Goal: Task Accomplishment & Management: Manage account settings

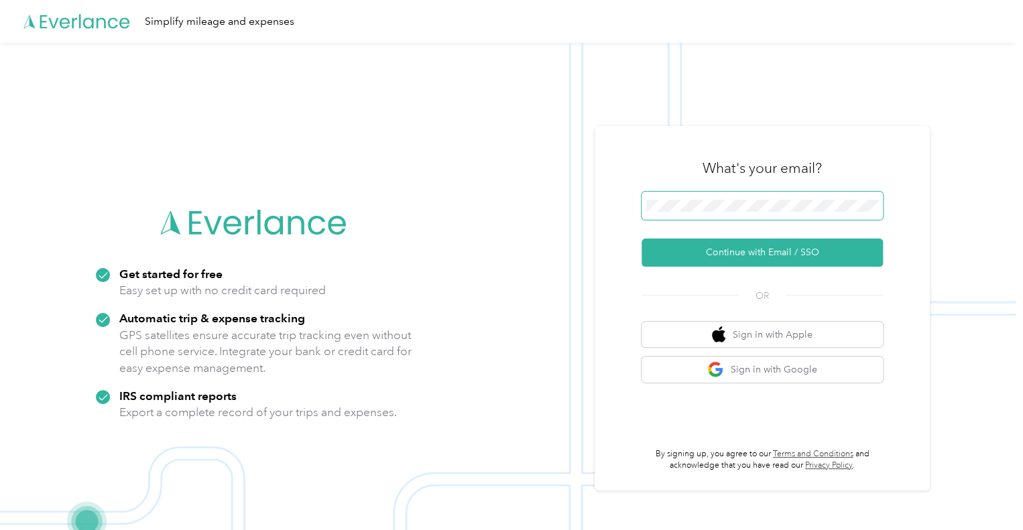
click at [756, 212] on span at bounding box center [762, 206] width 241 height 28
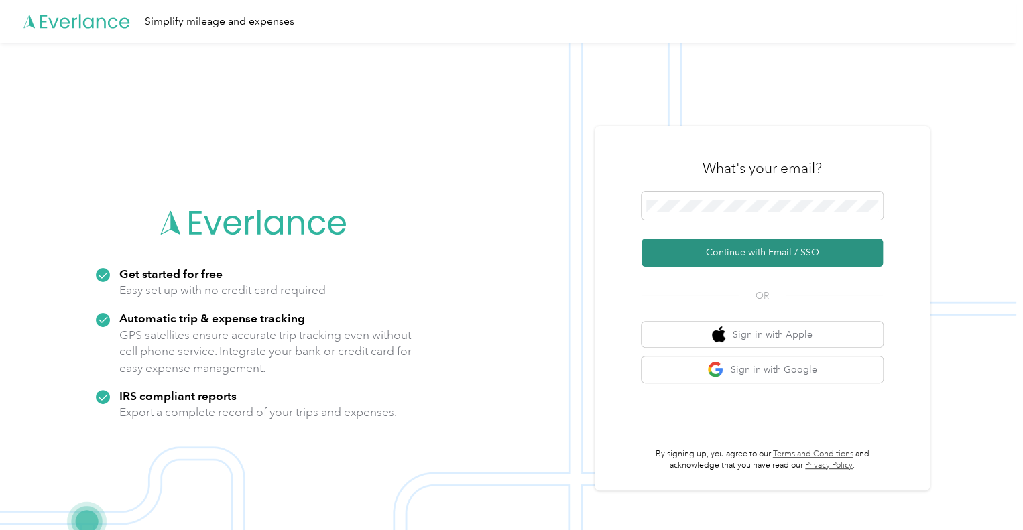
click at [735, 245] on button "Continue with Email / SSO" at bounding box center [762, 253] width 241 height 28
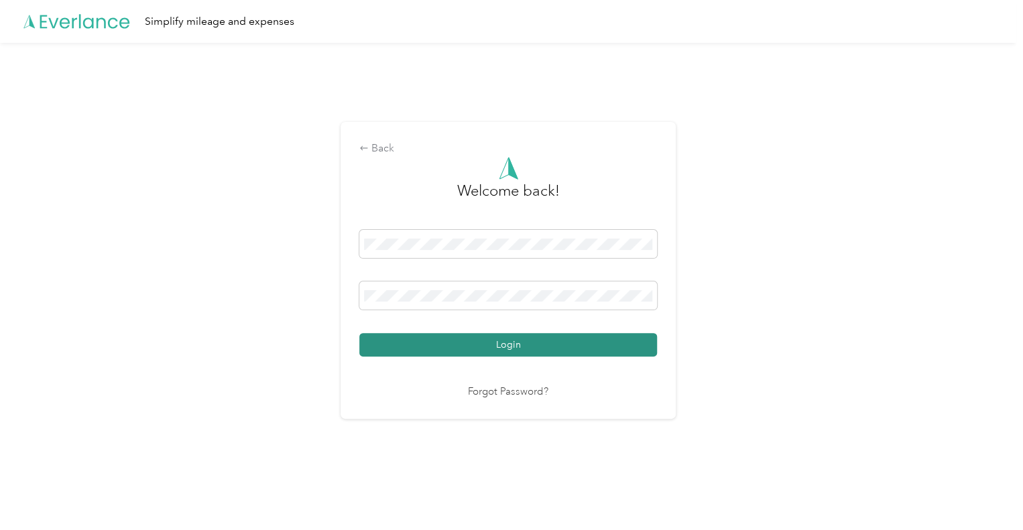
click at [507, 339] on button "Login" at bounding box center [508, 344] width 298 height 23
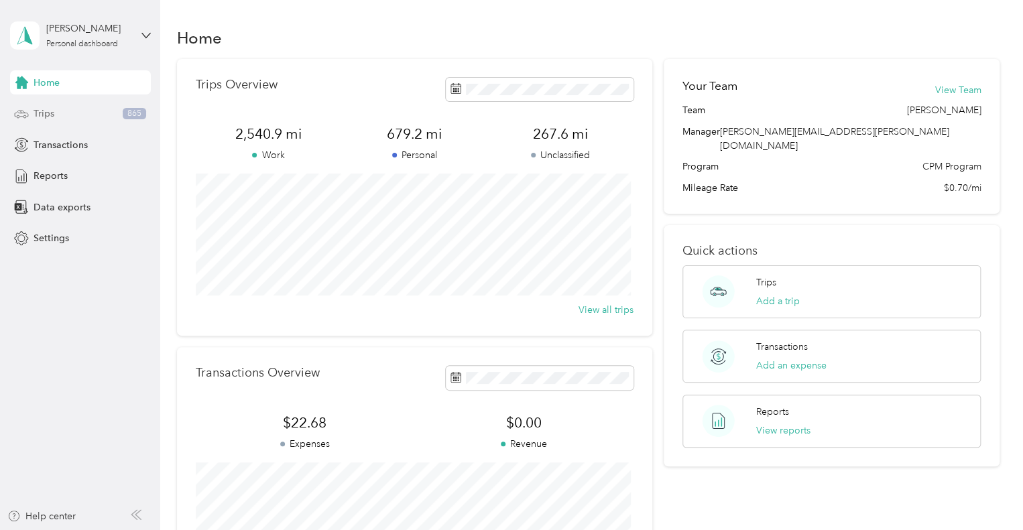
click at [50, 110] on span "Trips" at bounding box center [44, 114] width 21 height 14
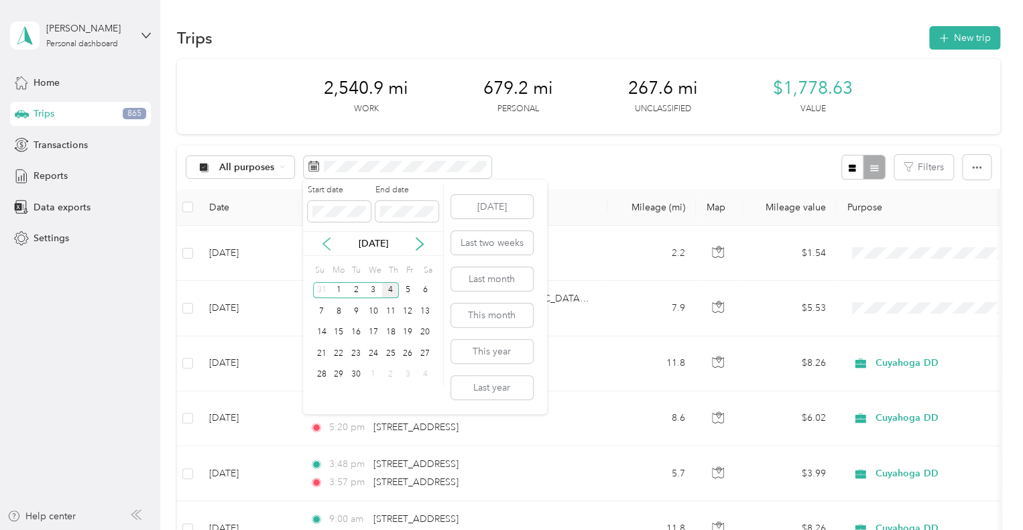
click at [330, 243] on icon at bounding box center [326, 243] width 13 height 13
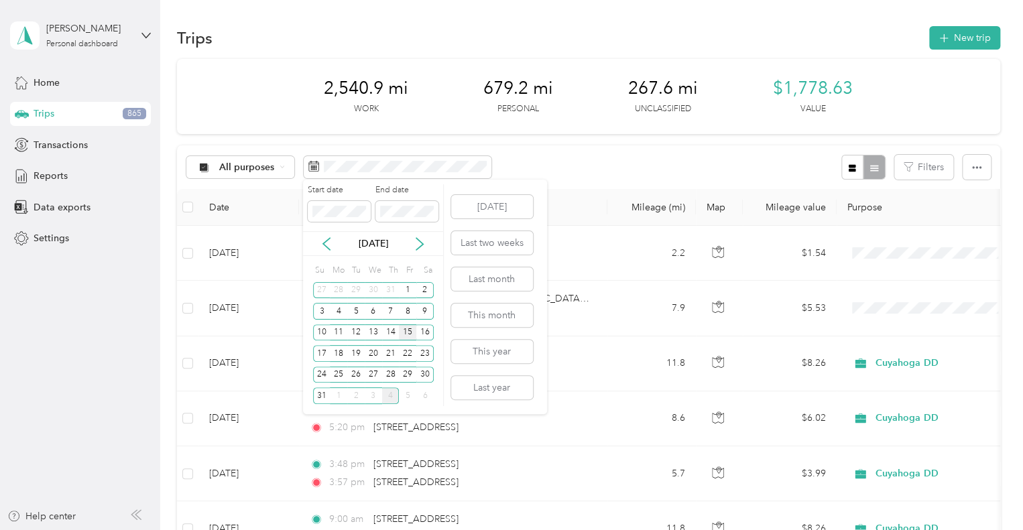
click at [408, 337] on div "15" at bounding box center [407, 333] width 17 height 17
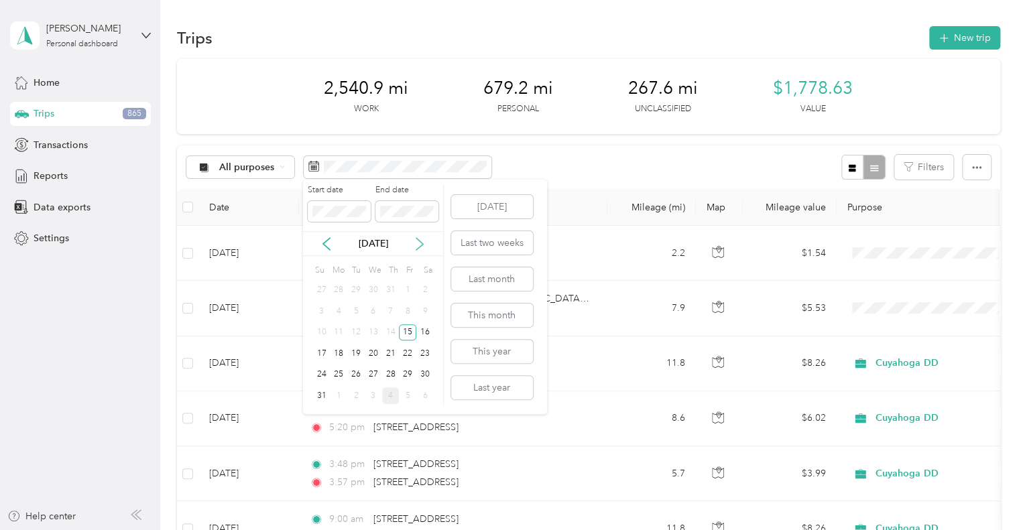
click at [421, 243] on icon at bounding box center [419, 243] width 13 height 13
click at [370, 286] on div "3" at bounding box center [373, 290] width 17 height 17
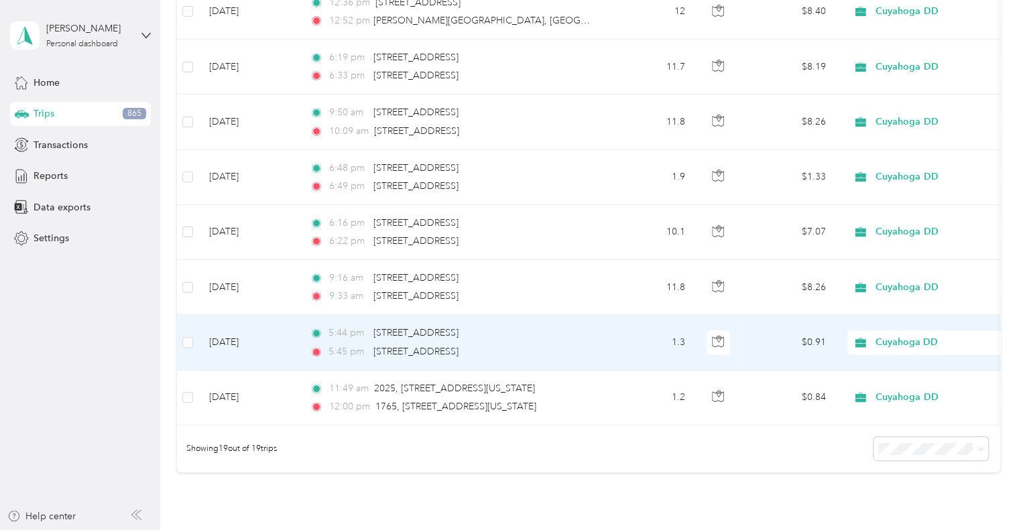
click at [601, 346] on td "5:44 pm [STREET_ADDRESS][GEOGRAPHIC_DATA]:45 pm [STREET_ADDRESS]" at bounding box center [453, 342] width 309 height 55
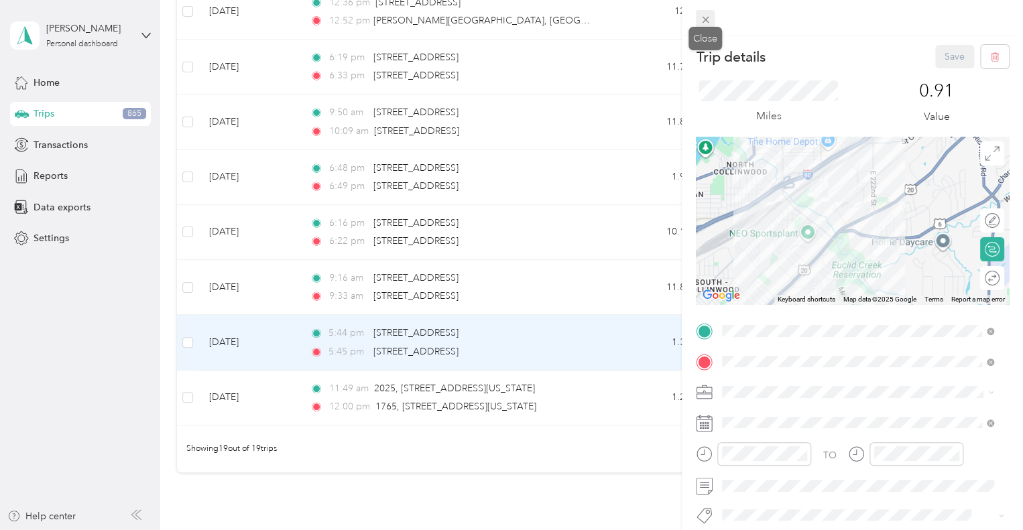
click at [702, 21] on icon at bounding box center [705, 19] width 11 height 11
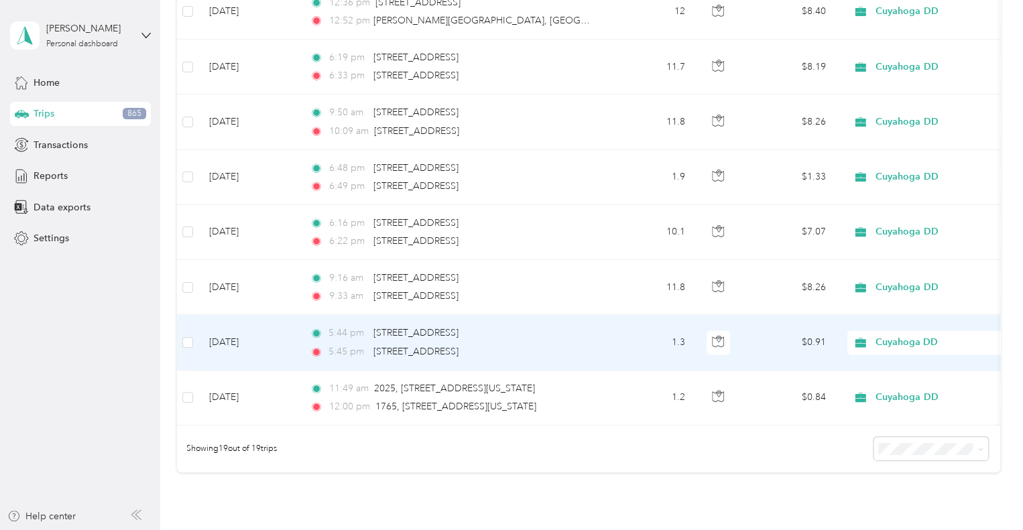
click at [594, 339] on td "5:44 pm [STREET_ADDRESS][GEOGRAPHIC_DATA]:45 pm [STREET_ADDRESS]" at bounding box center [453, 342] width 309 height 55
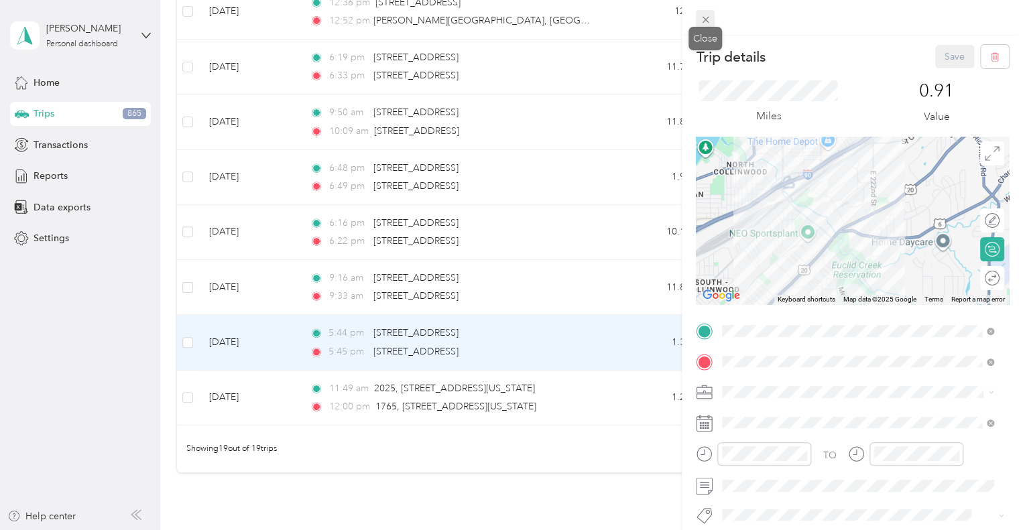
click at [708, 19] on icon at bounding box center [705, 19] width 11 height 11
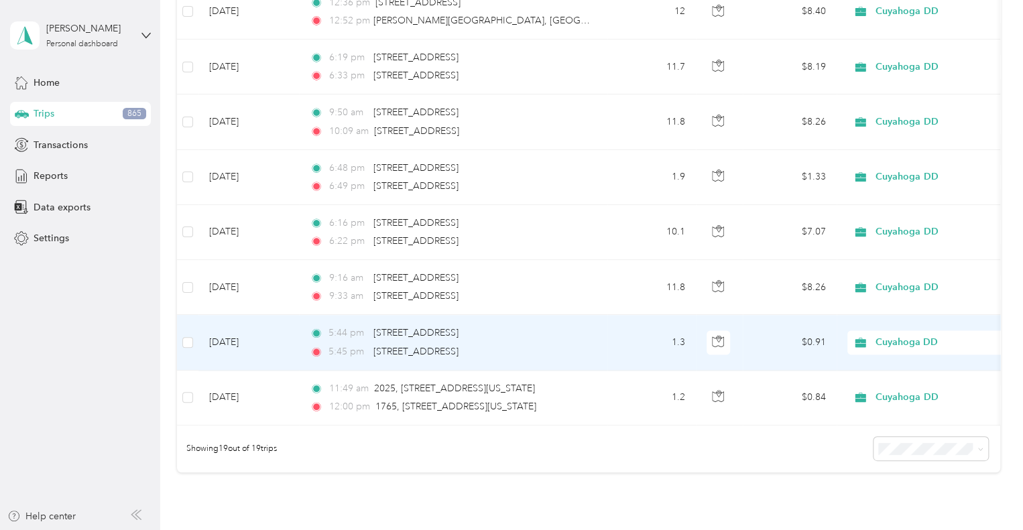
click at [917, 337] on span "Cuyahoga DD" at bounding box center [937, 342] width 123 height 15
click at [904, 381] on span "Personal" at bounding box center [943, 388] width 124 height 14
click at [638, 342] on td "1.3" at bounding box center [652, 342] width 89 height 55
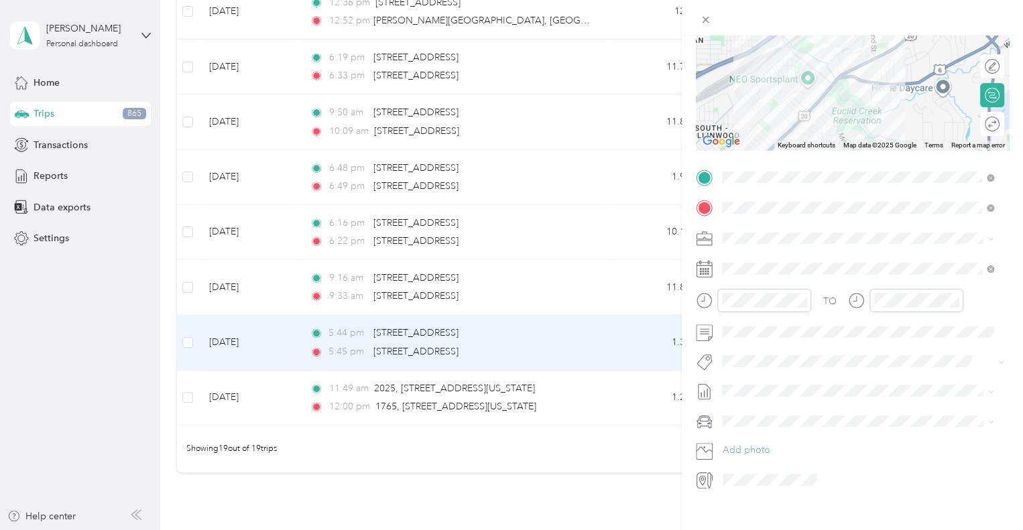
scroll to position [172, 0]
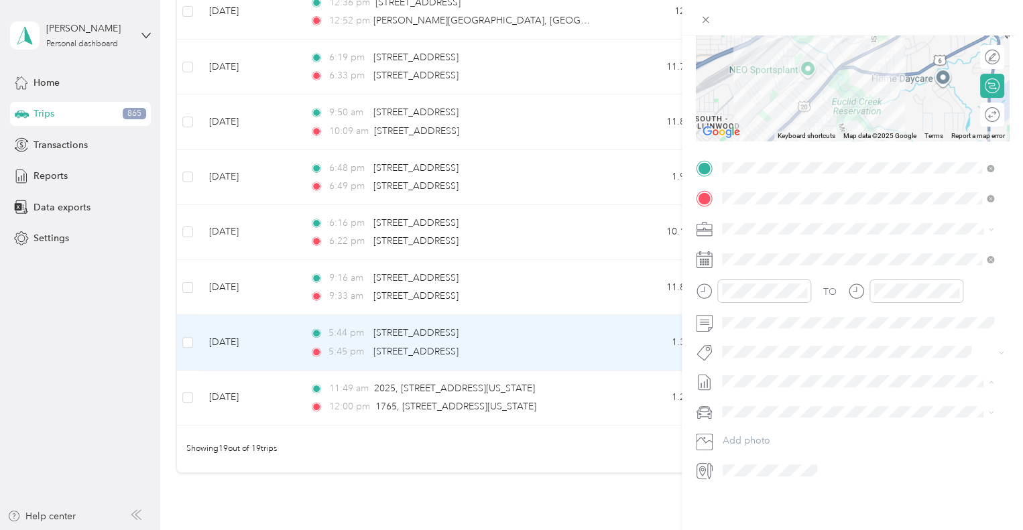
click at [740, 176] on span "None" at bounding box center [734, 183] width 24 height 14
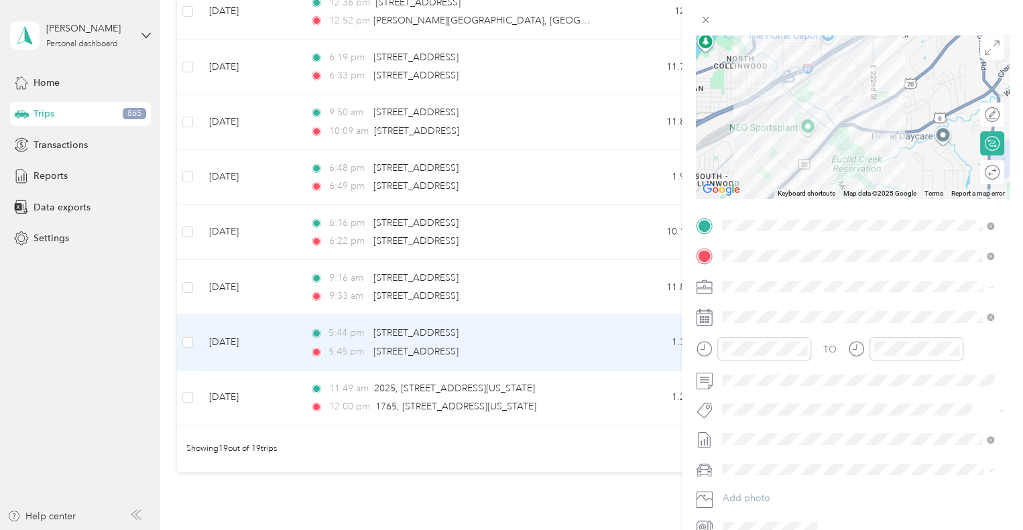
scroll to position [0, 0]
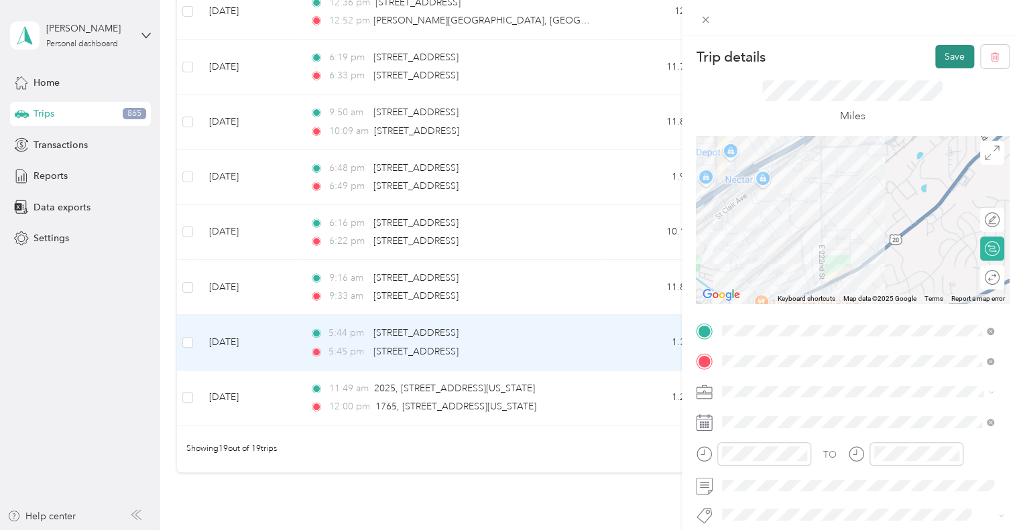
click at [942, 53] on button "Save" at bounding box center [955, 56] width 39 height 23
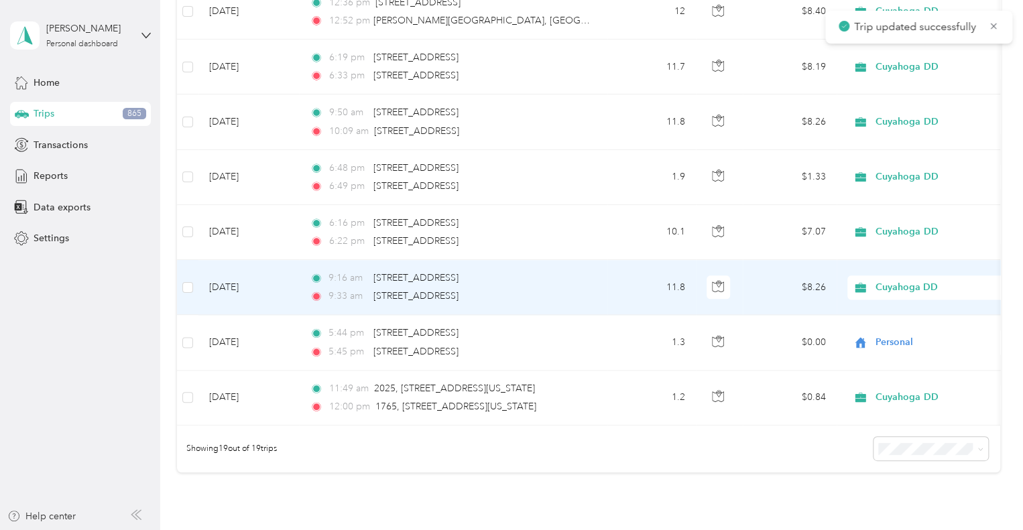
click at [592, 284] on td "9:16 am [STREET_ADDRESS][GEOGRAPHIC_DATA]:33 am [STREET_ADDRESS]" at bounding box center [453, 287] width 309 height 55
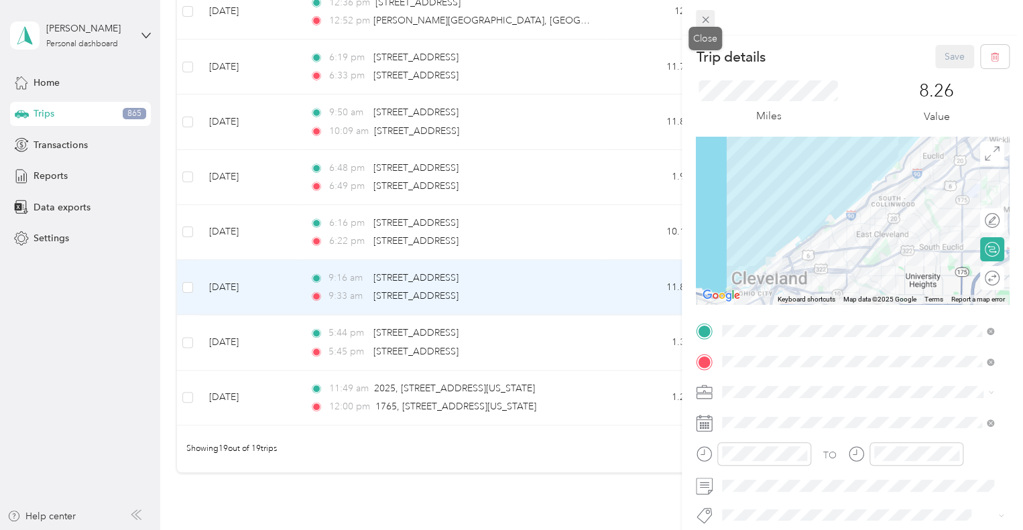
click at [708, 21] on icon at bounding box center [705, 19] width 11 height 11
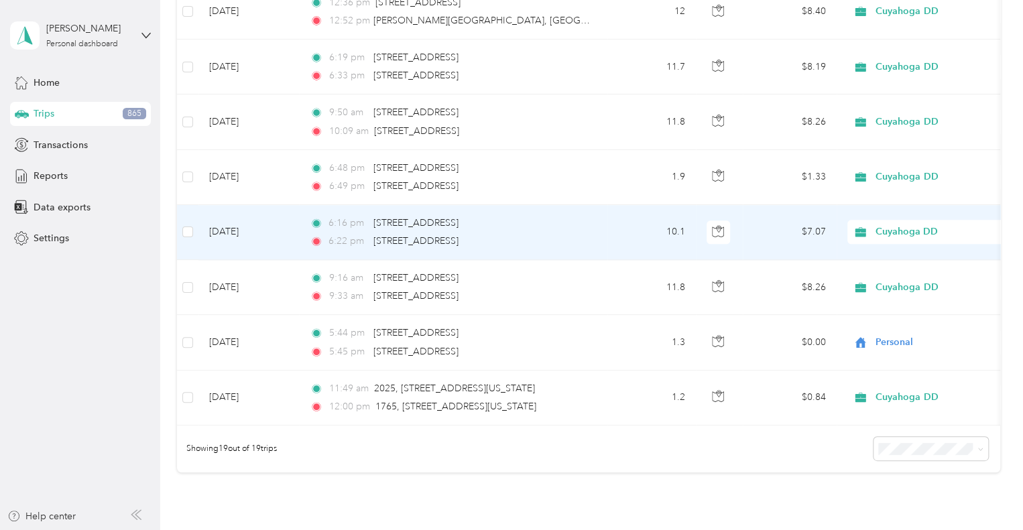
click at [558, 221] on div "6:16 pm [STREET_ADDRESS]" at bounding box center [451, 223] width 282 height 15
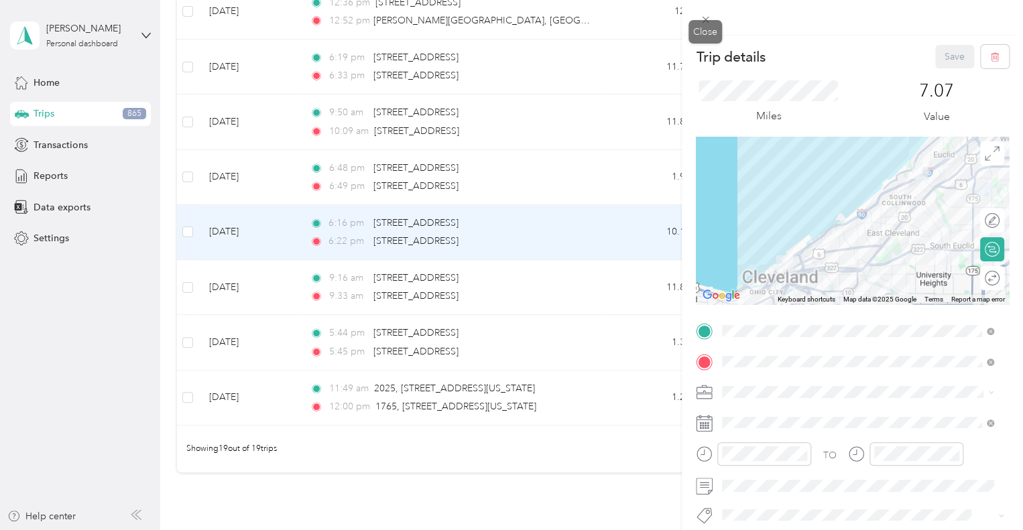
scroll to position [134, 0]
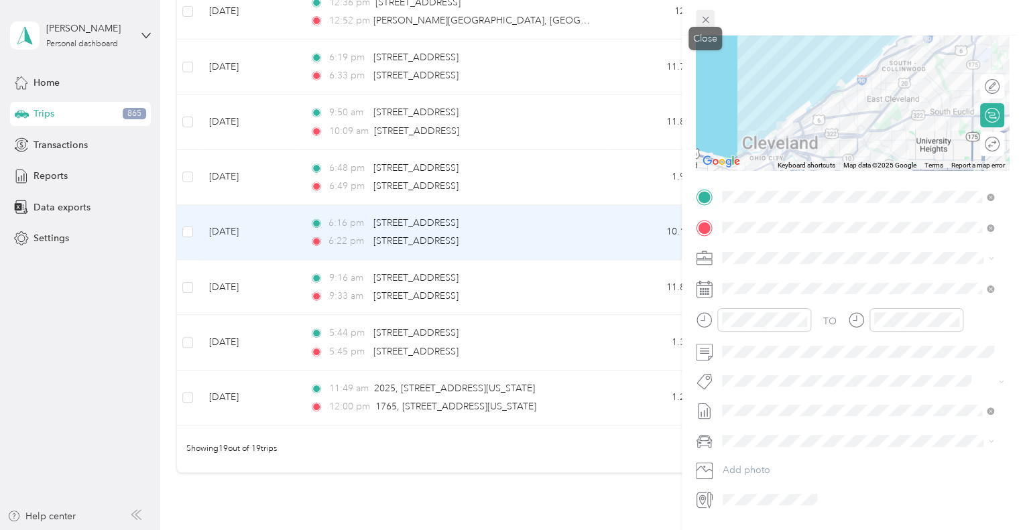
click at [703, 23] on icon at bounding box center [705, 19] width 11 height 11
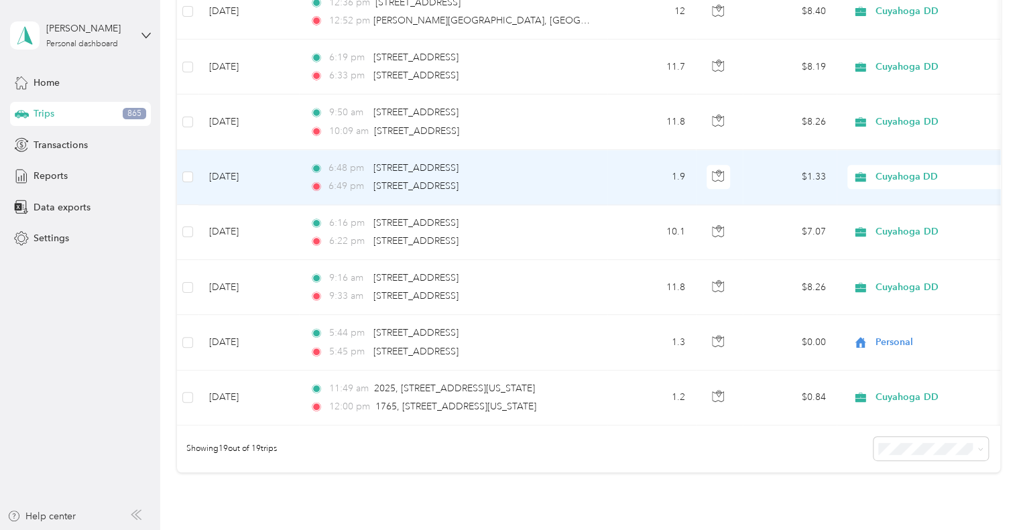
click at [553, 161] on div "6:48 pm [STREET_ADDRESS]" at bounding box center [451, 168] width 282 height 15
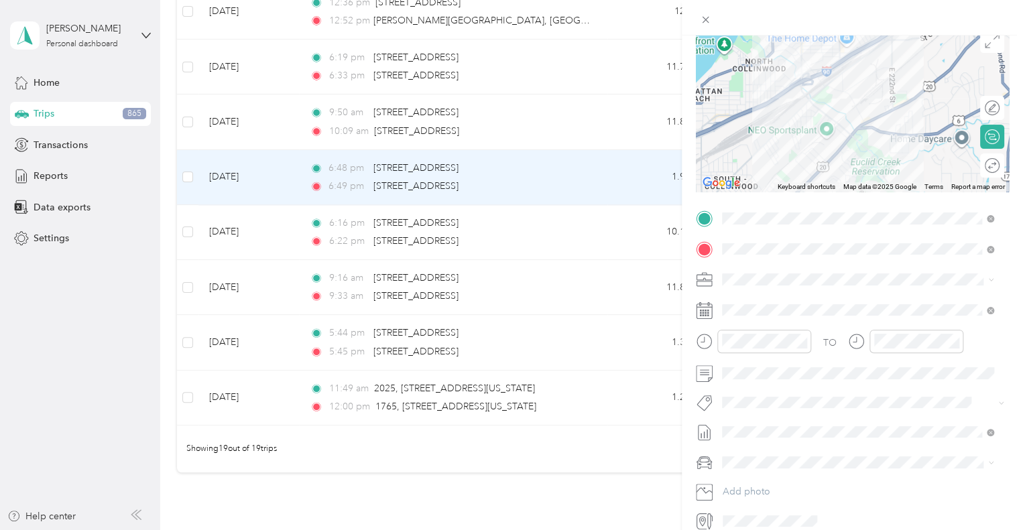
scroll to position [134, 0]
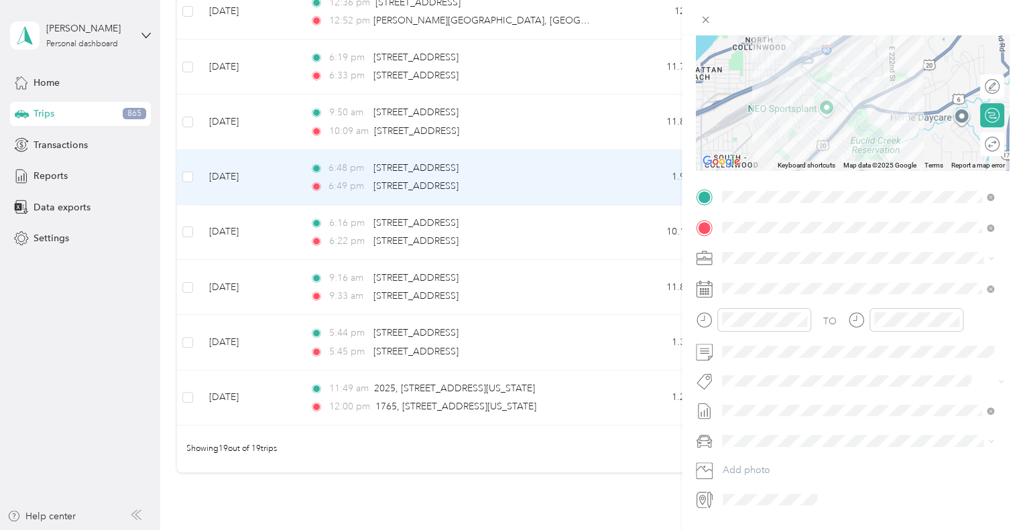
click at [786, 251] on span at bounding box center [864, 257] width 292 height 21
click at [759, 302] on span "Personal" at bounding box center [745, 299] width 36 height 11
click at [773, 416] on span at bounding box center [864, 410] width 292 height 21
click at [756, 219] on span "None" at bounding box center [858, 221] width 262 height 12
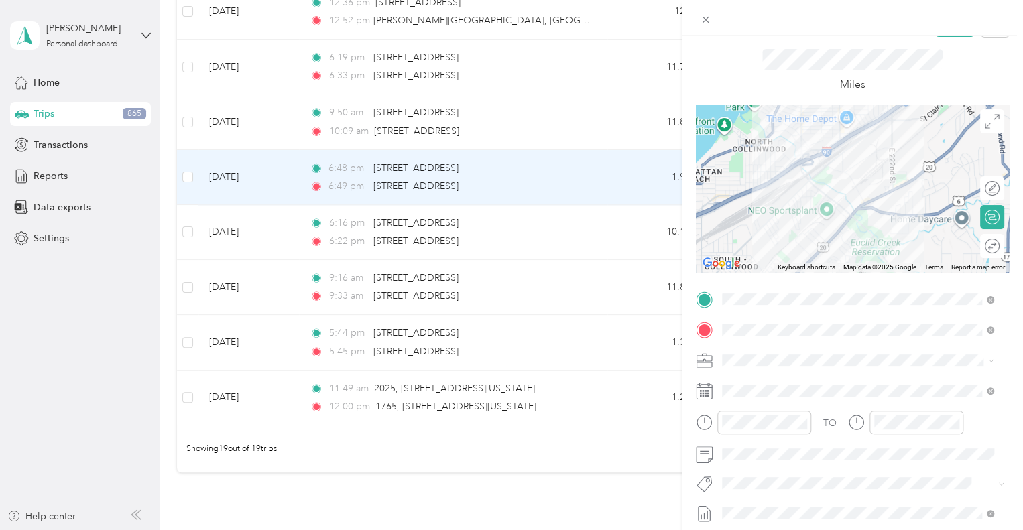
scroll to position [0, 0]
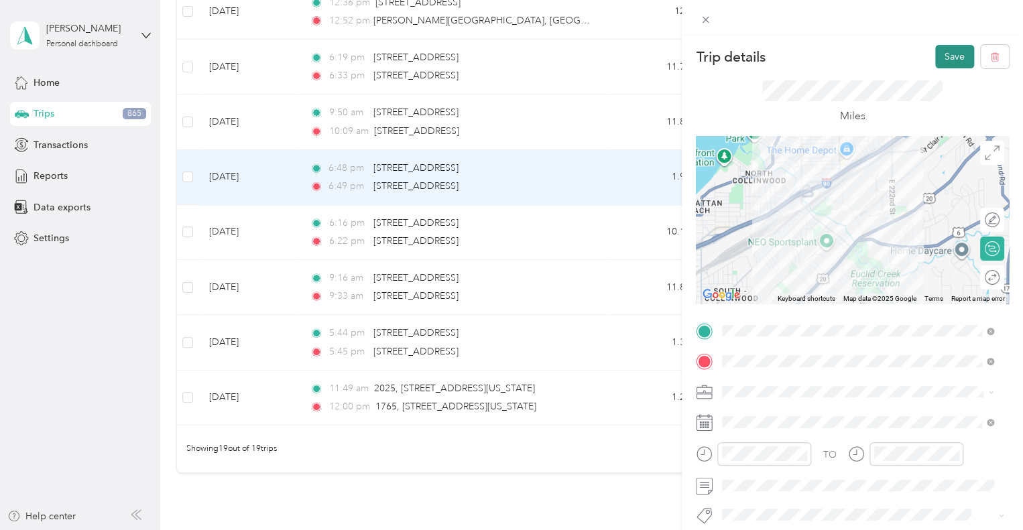
click at [942, 57] on button "Save" at bounding box center [955, 56] width 39 height 23
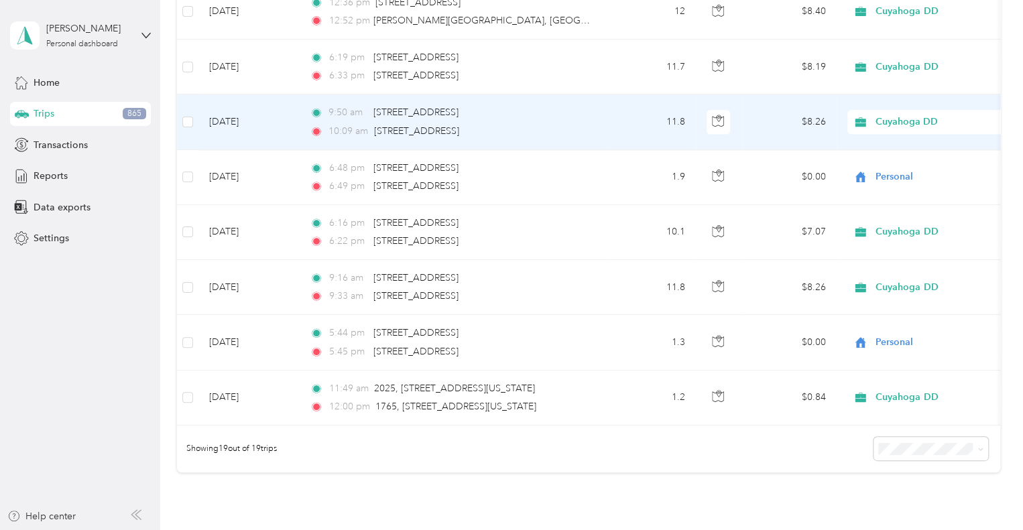
click at [590, 125] on div "10:09 am [STREET_ADDRESS]" at bounding box center [451, 131] width 282 height 15
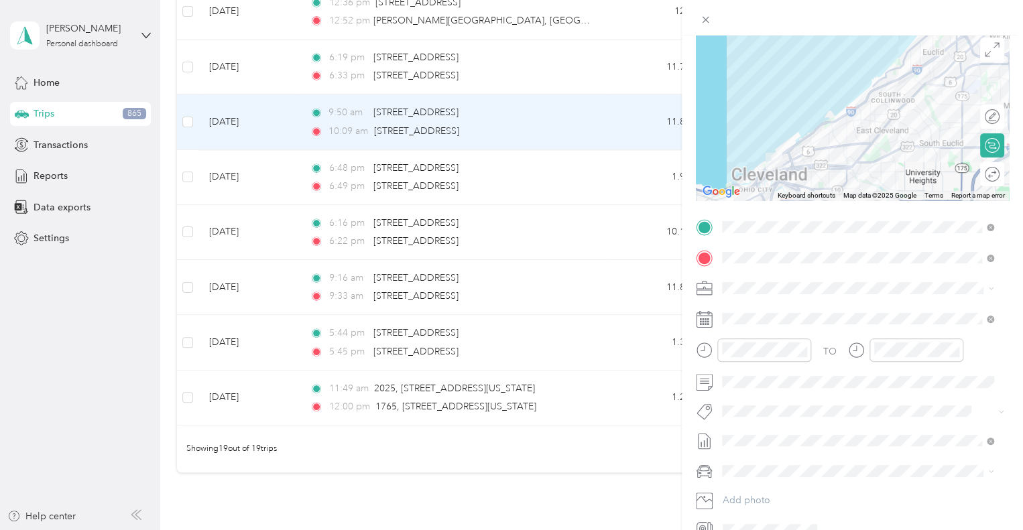
scroll to position [134, 0]
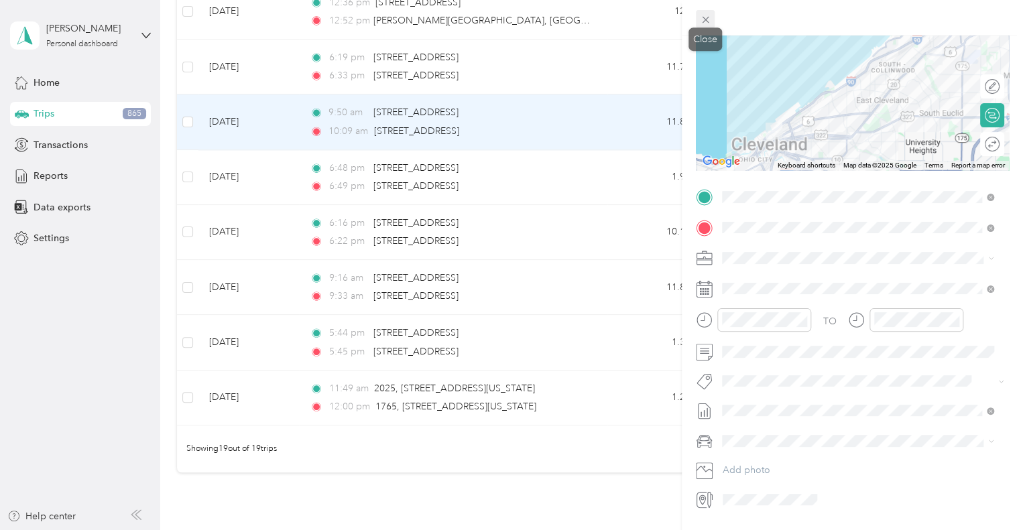
click at [703, 23] on icon at bounding box center [705, 19] width 11 height 11
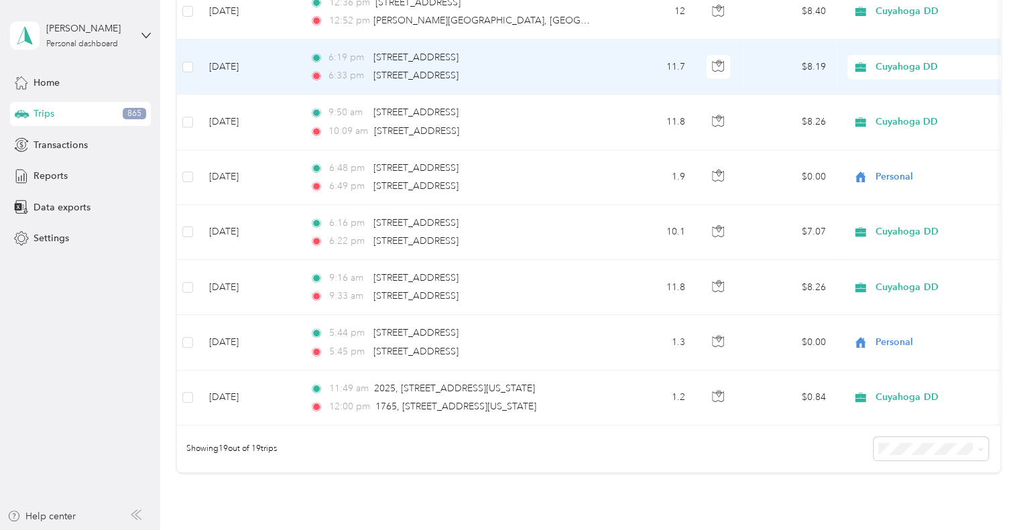
click at [531, 68] on div "6:33 pm [STREET_ADDRESS]" at bounding box center [451, 75] width 282 height 15
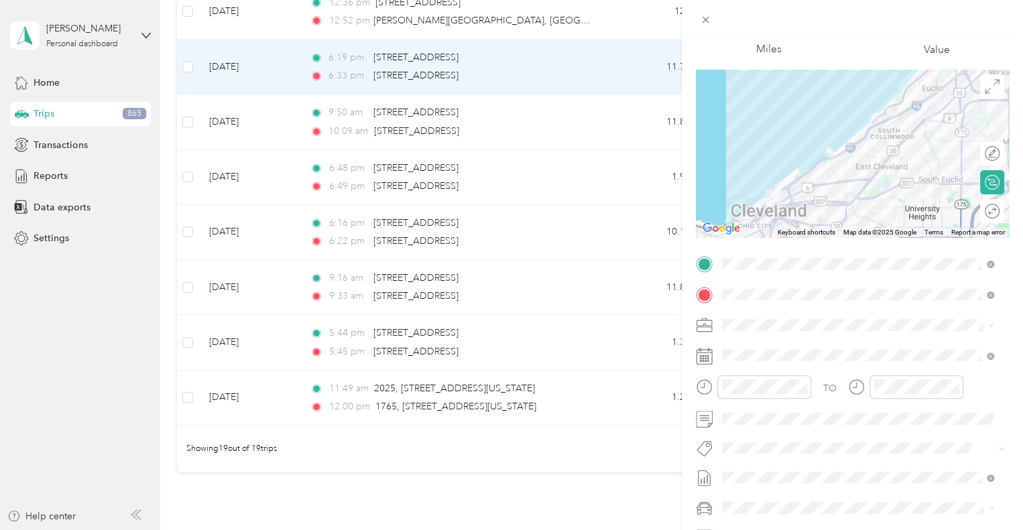
scroll to position [173, 0]
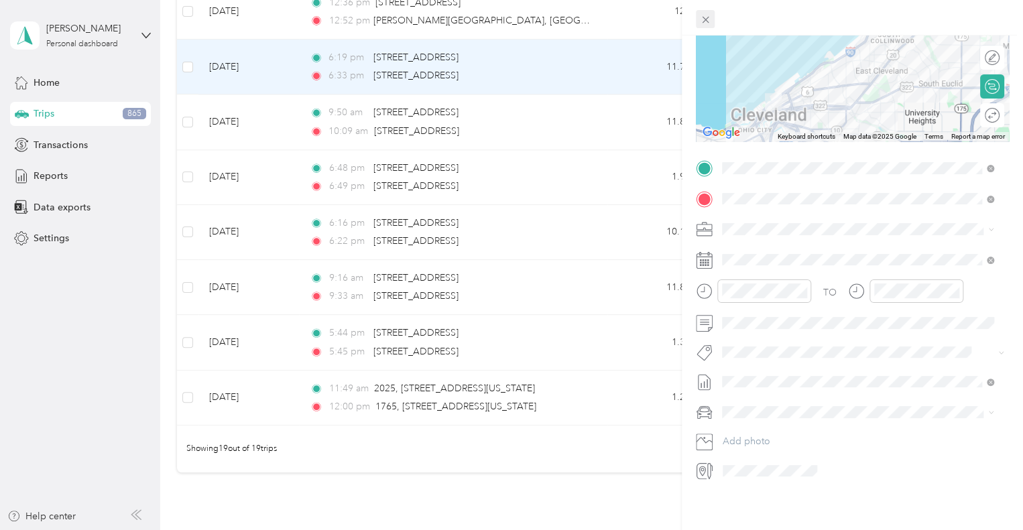
click at [703, 16] on icon at bounding box center [705, 19] width 11 height 11
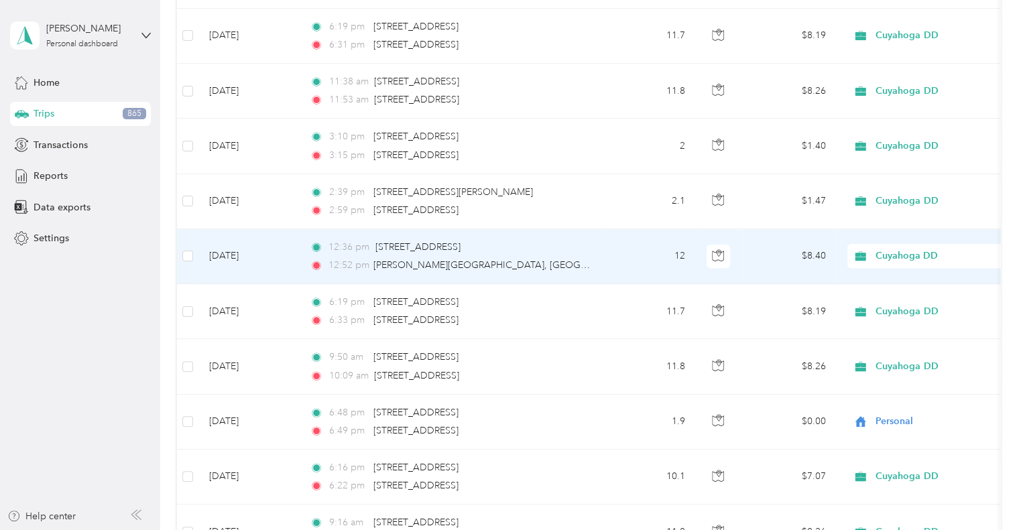
scroll to position [580, 0]
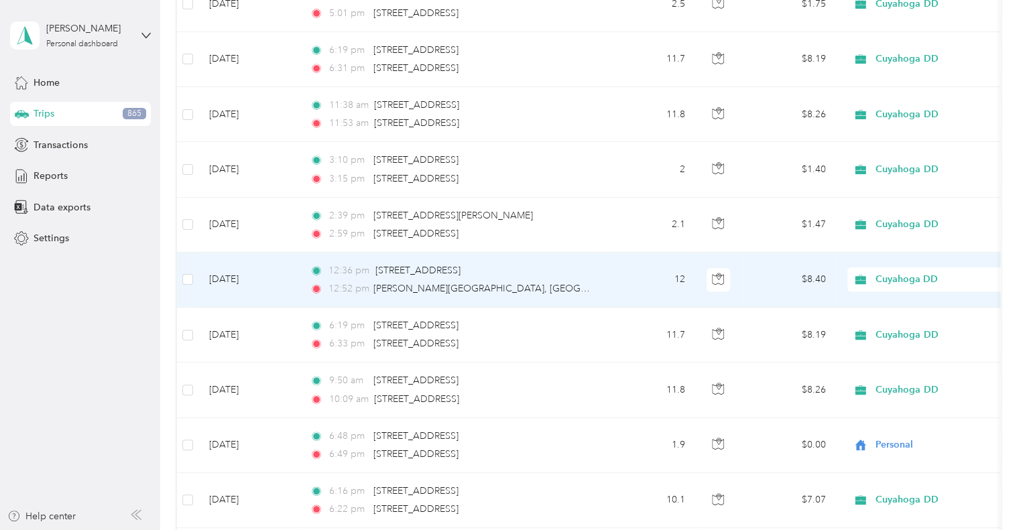
click at [569, 219] on div "2:39 pm [STREET_ADDRESS][PERSON_NAME]" at bounding box center [451, 216] width 282 height 15
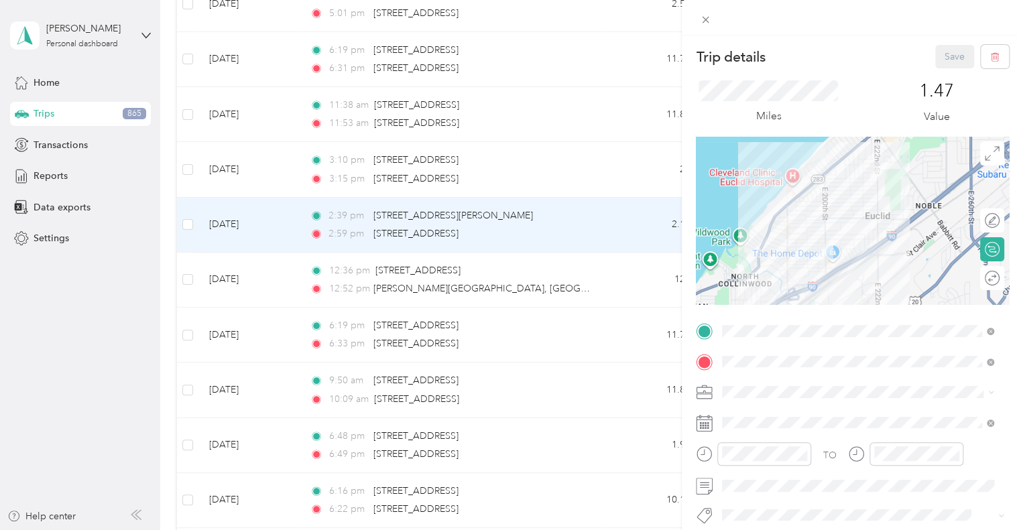
click at [569, 282] on div "Trip details Save This trip cannot be edited because it is either under review,…" at bounding box center [511, 265] width 1023 height 530
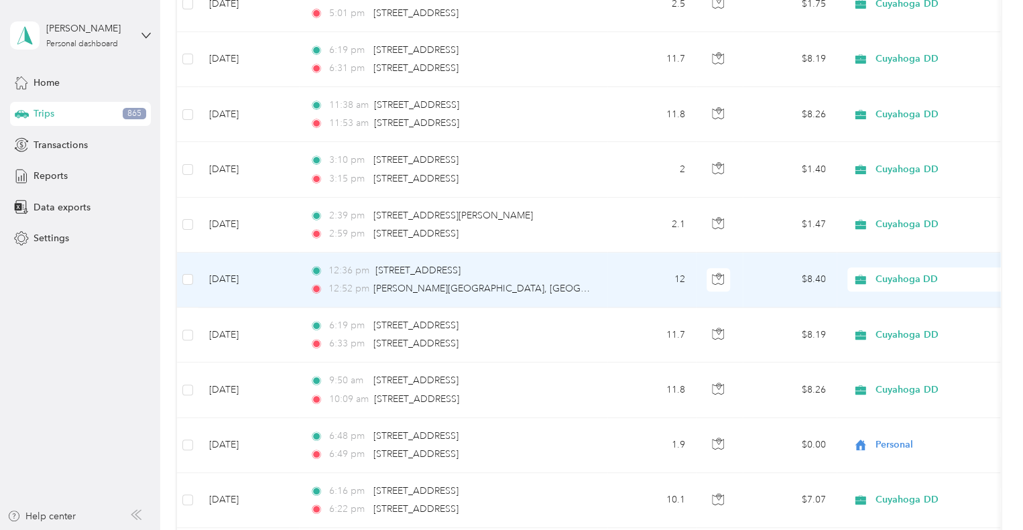
click at [569, 282] on div "12:52 pm [PERSON_NAME][GEOGRAPHIC_DATA]" at bounding box center [451, 289] width 282 height 15
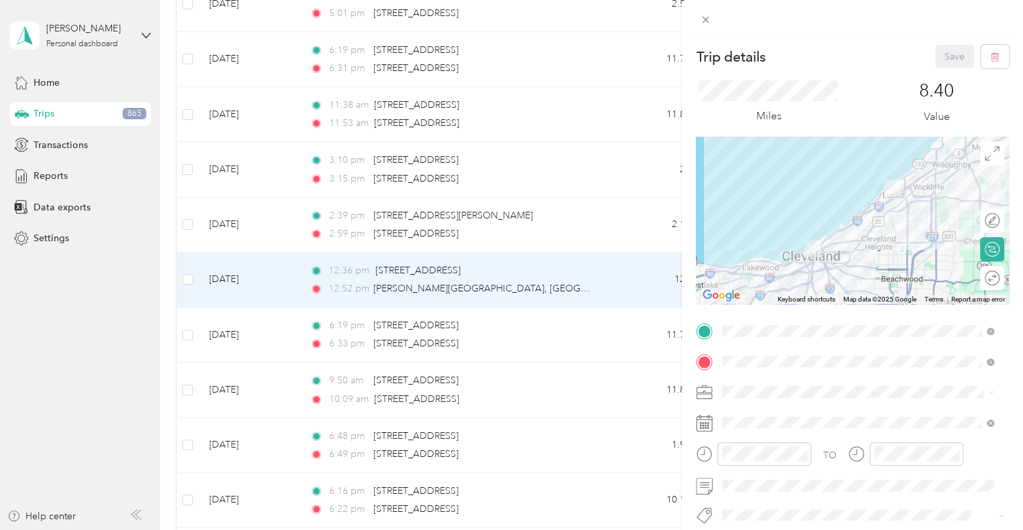
click at [544, 221] on div "Trip details Save This trip cannot be edited because it is either under review,…" at bounding box center [511, 265] width 1023 height 530
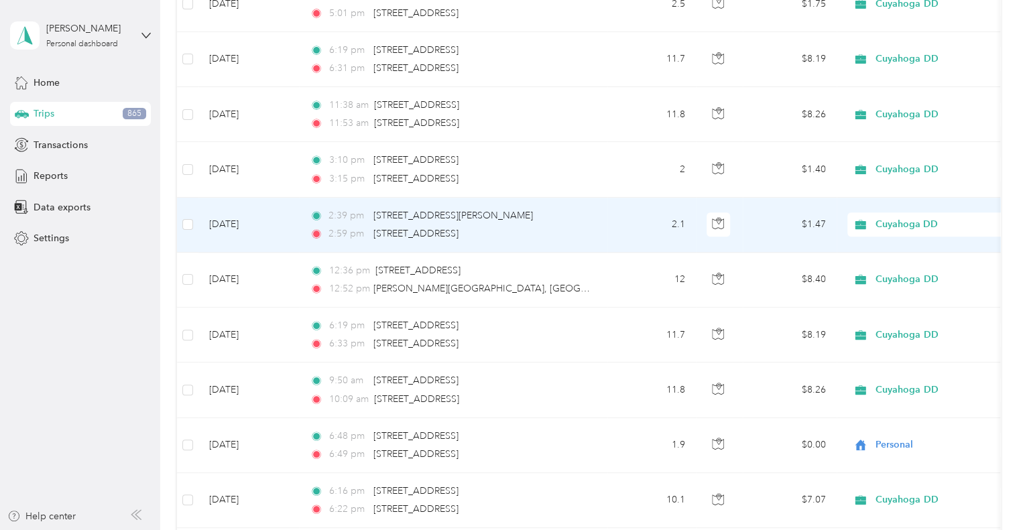
click at [544, 221] on div "2:39 pm [STREET_ADDRESS][PERSON_NAME] 2:59 pm [STREET_ADDRESS]" at bounding box center [451, 225] width 282 height 33
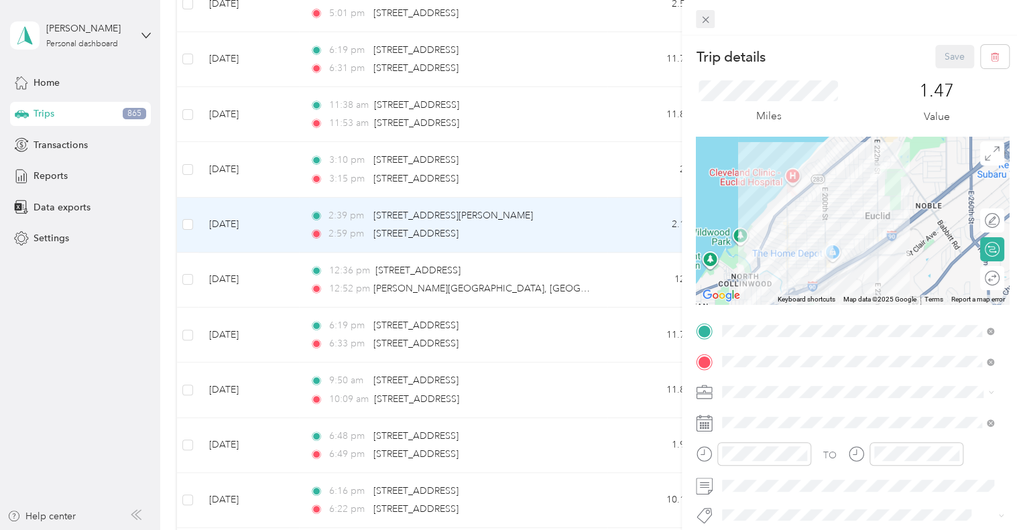
click at [703, 21] on icon at bounding box center [705, 19] width 11 height 11
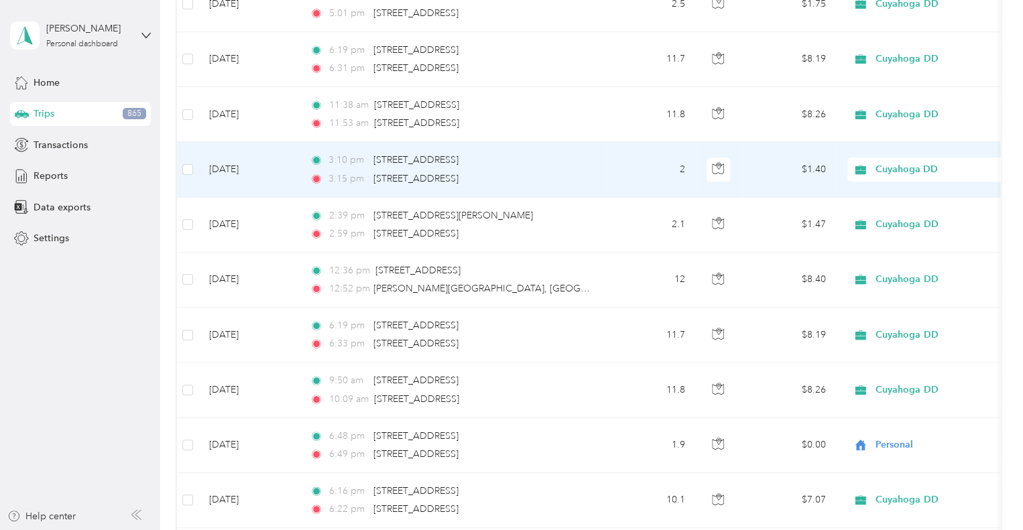
click at [596, 174] on td "3:10 pm [STREET_ADDRESS] 3:15 pm [STREET_ADDRESS]" at bounding box center [453, 169] width 309 height 55
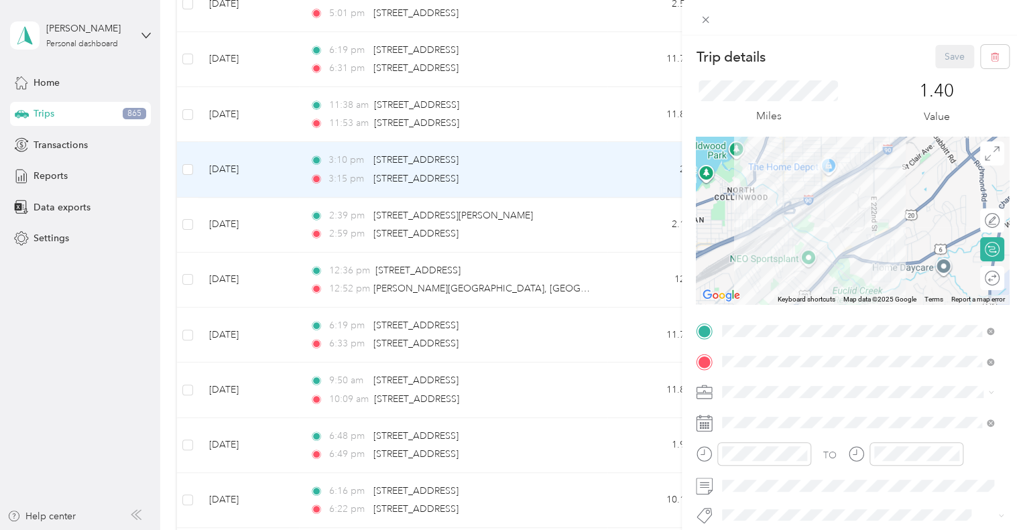
click at [620, 154] on div "Trip details Save This trip cannot be edited because it is either under review,…" at bounding box center [511, 265] width 1023 height 530
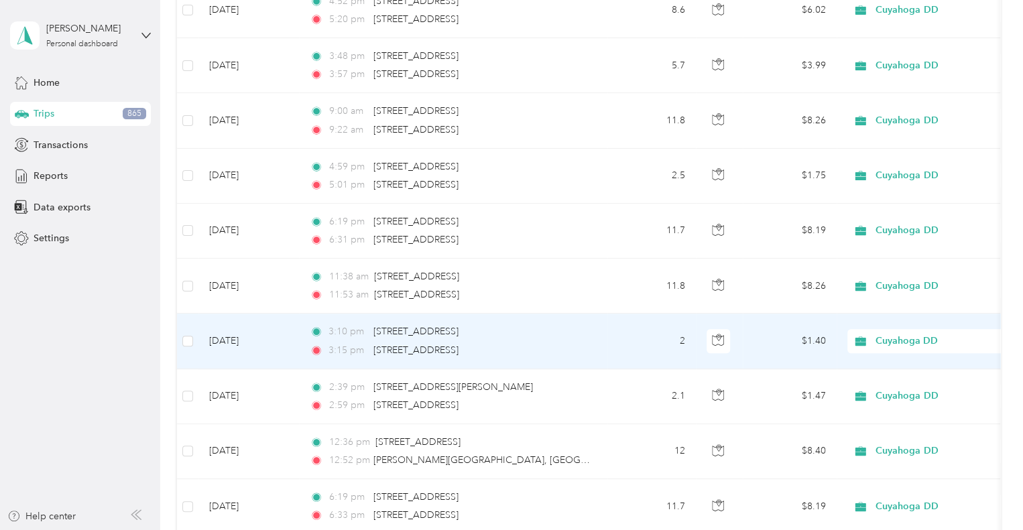
scroll to position [379, 0]
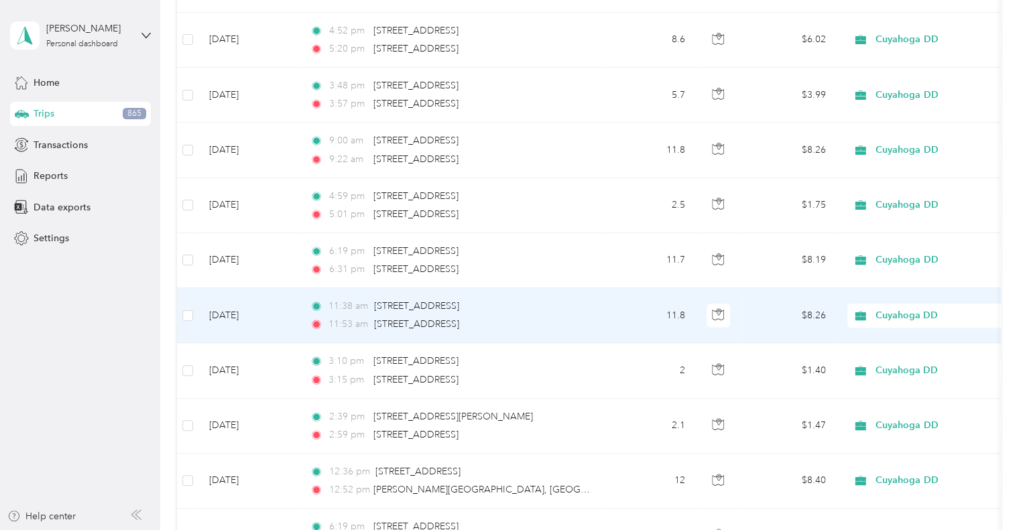
click at [571, 311] on div "11:38 am [STREET_ADDRESS]" at bounding box center [451, 306] width 282 height 15
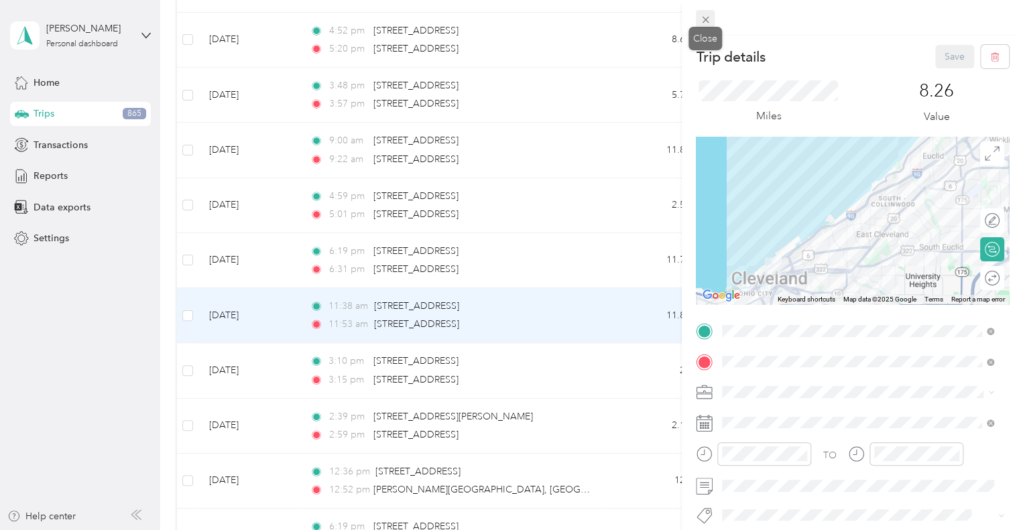
click at [706, 19] on icon at bounding box center [705, 20] width 7 height 7
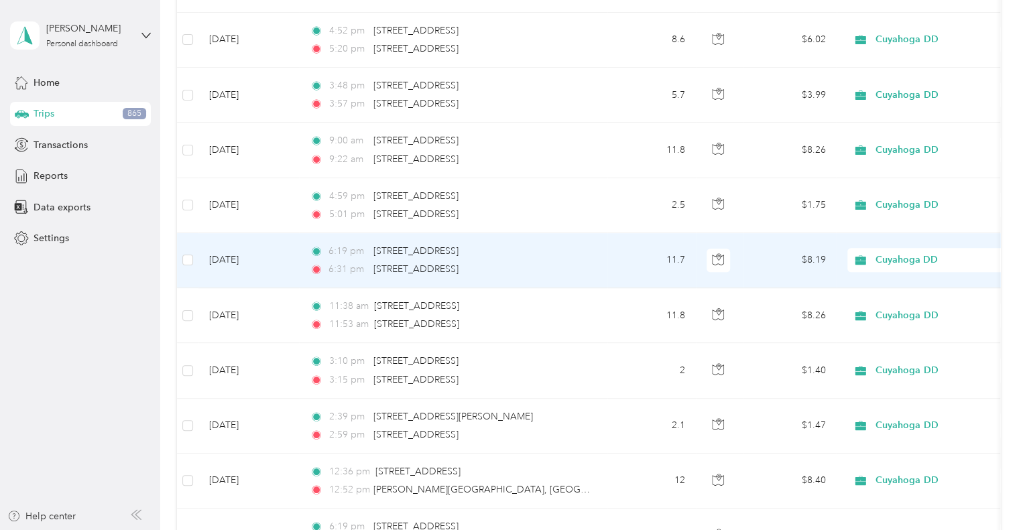
click at [564, 244] on div "6:19 pm [STREET_ADDRESS]" at bounding box center [451, 251] width 282 height 15
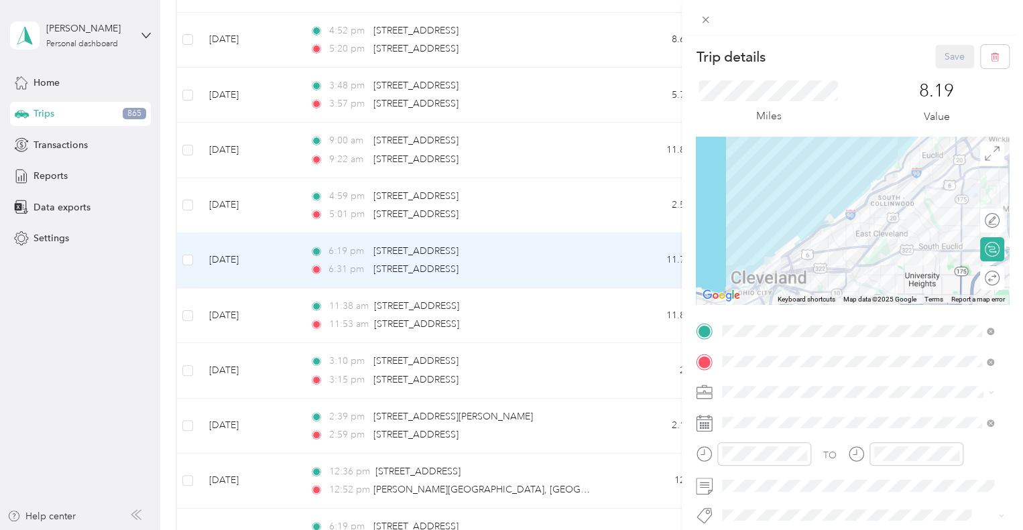
click at [579, 203] on div "Trip details Save This trip cannot be edited because it is either under review,…" at bounding box center [511, 265] width 1023 height 530
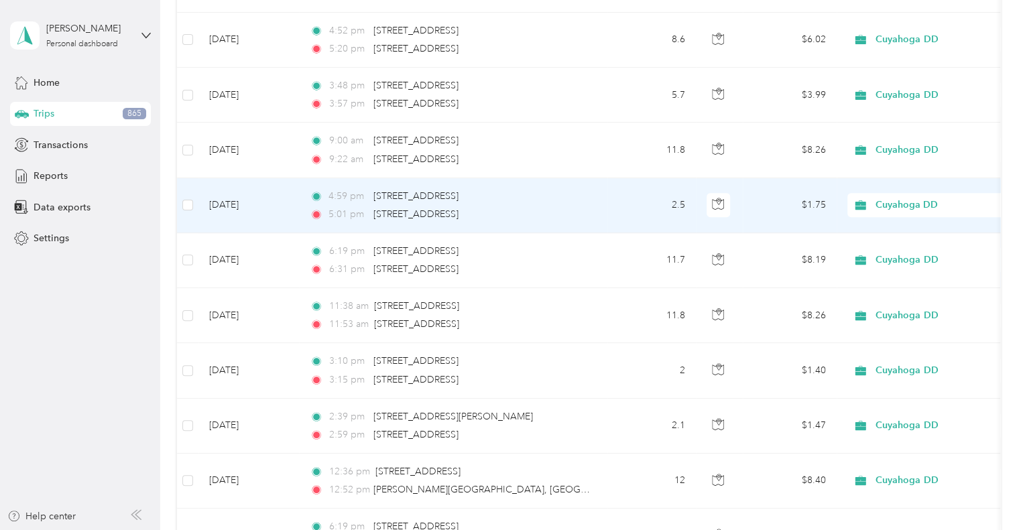
click at [579, 203] on div "4:59 pm [STREET_ADDRESS] 5:01 pm [STREET_ADDRESS]" at bounding box center [451, 205] width 282 height 33
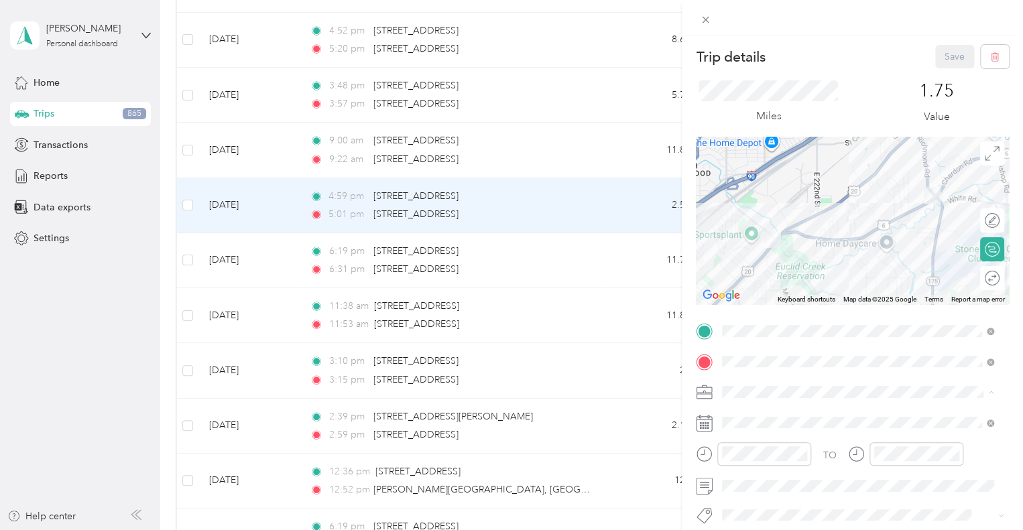
click at [754, 530] on div "Trip details Save This trip cannot be edited because it is either under review,…" at bounding box center [508, 530] width 1017 height 0
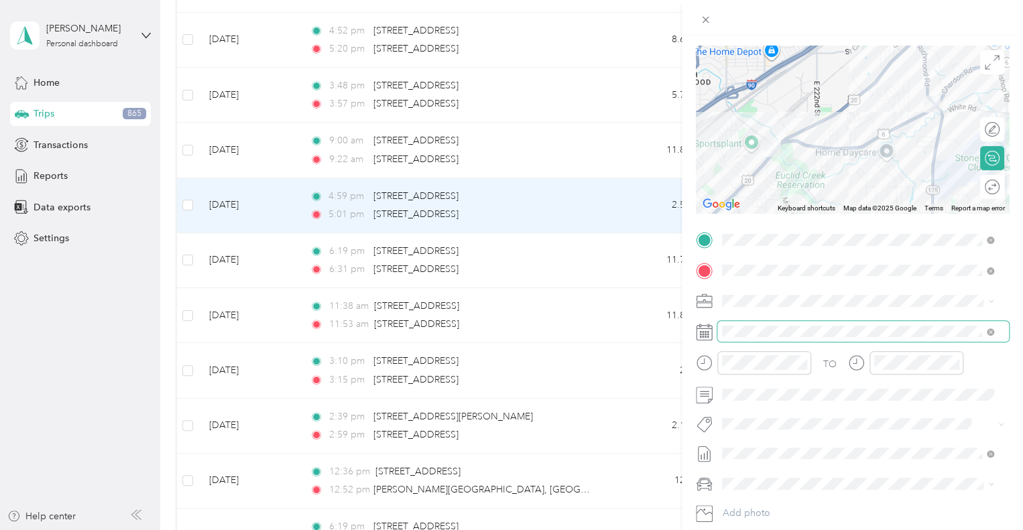
scroll to position [134, 0]
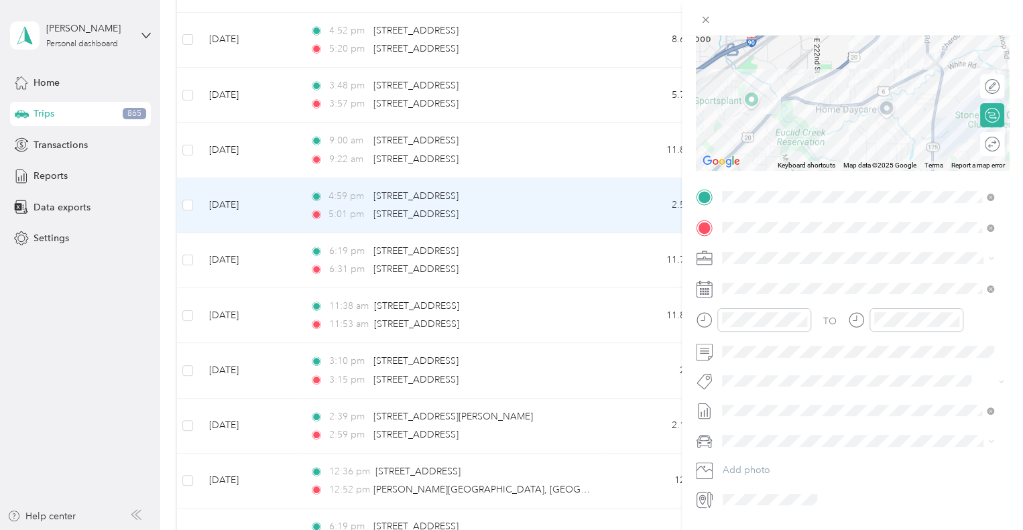
click at [746, 219] on span "None" at bounding box center [734, 218] width 24 height 14
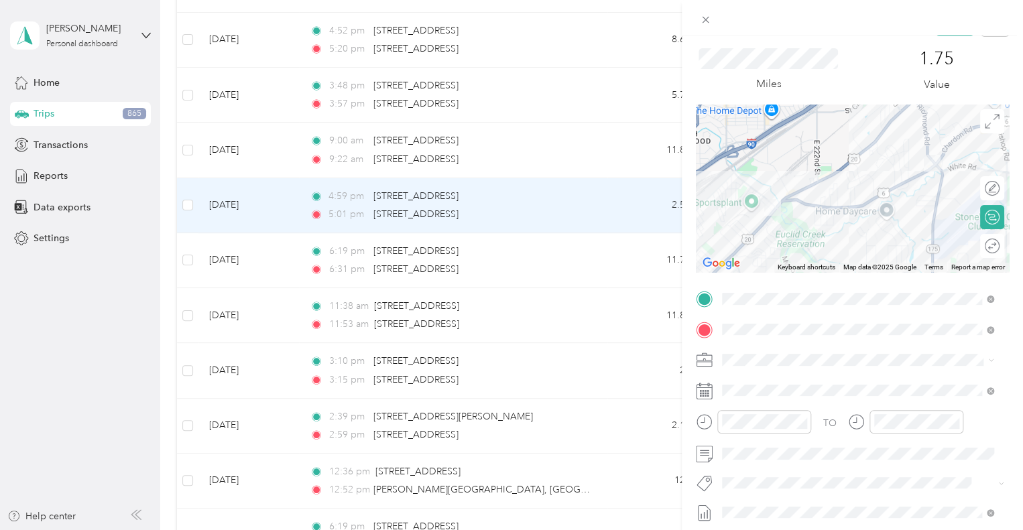
scroll to position [0, 0]
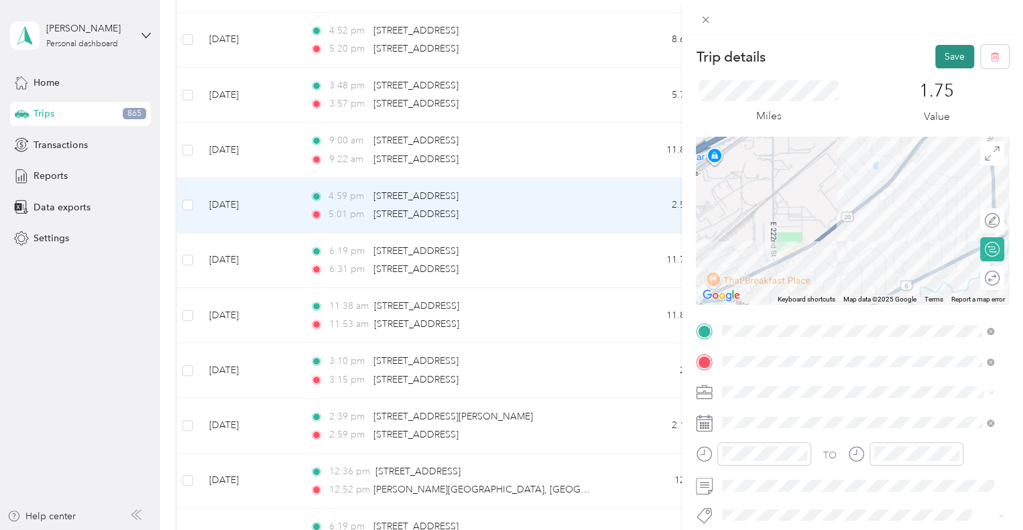
click at [945, 58] on button "Save" at bounding box center [955, 56] width 39 height 23
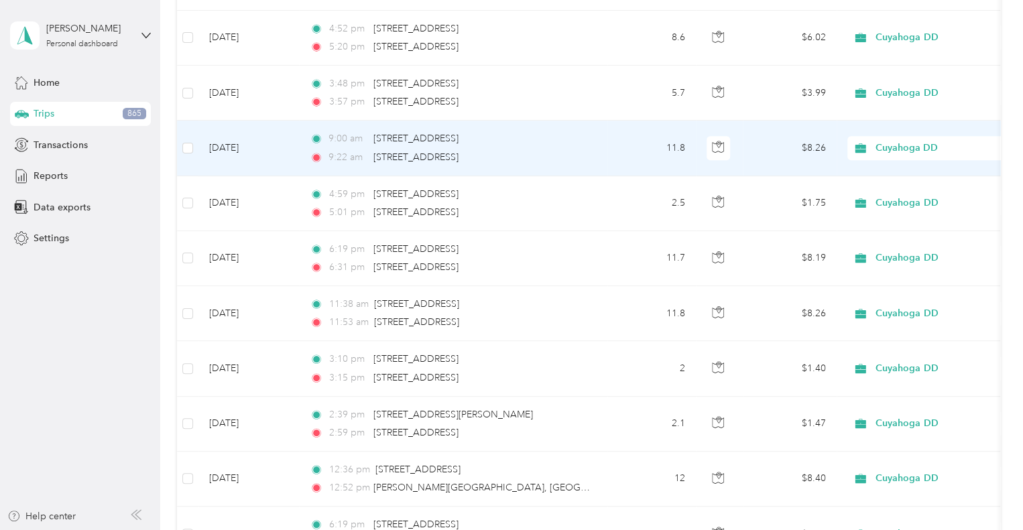
scroll to position [379, 0]
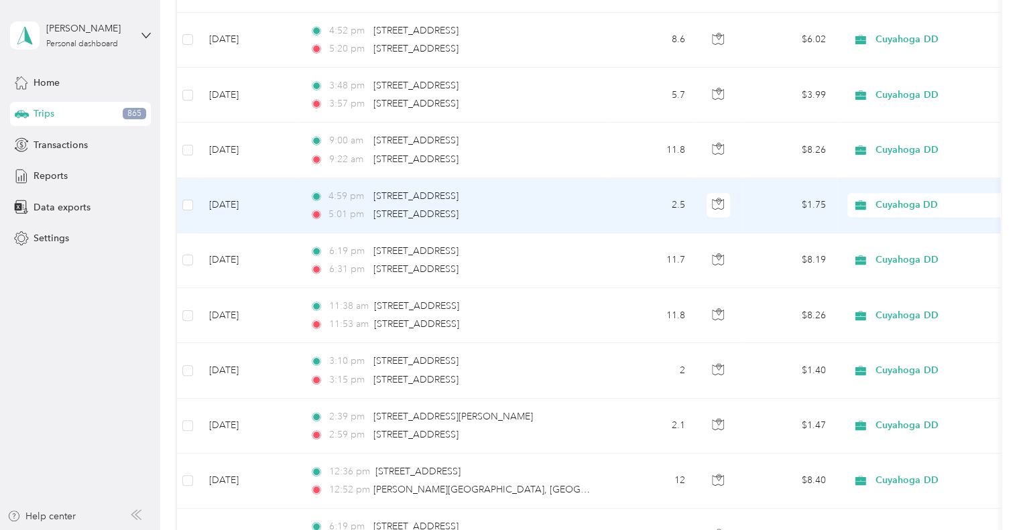
click at [590, 202] on div "4:59 pm [STREET_ADDRESS] 5:01 pm [STREET_ADDRESS]" at bounding box center [451, 205] width 282 height 33
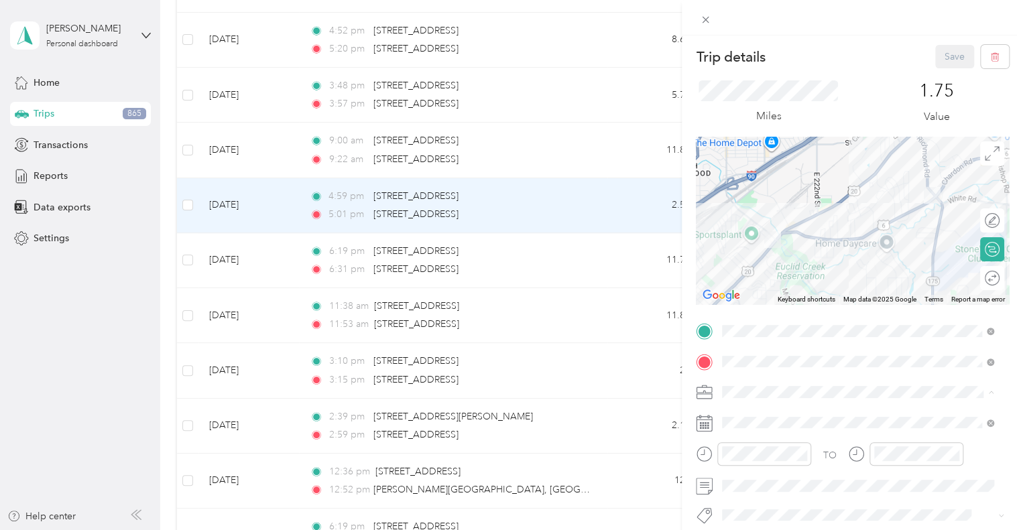
click at [767, 438] on div "Personal" at bounding box center [858, 440] width 262 height 14
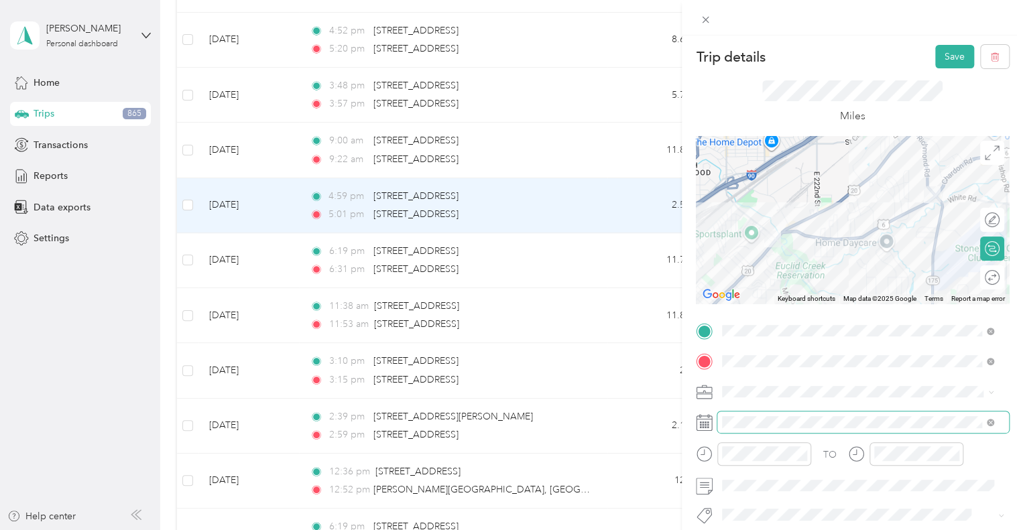
scroll to position [67, 0]
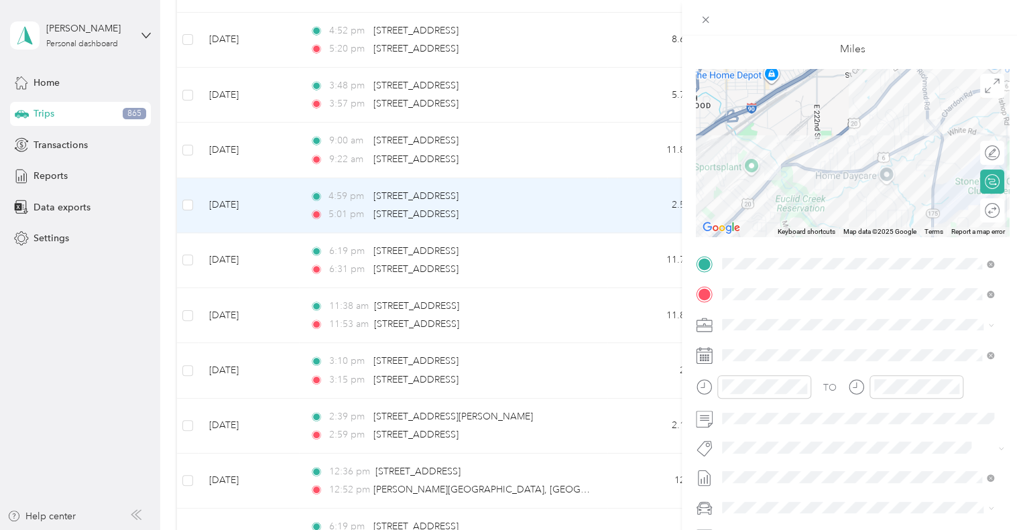
click at [749, 288] on li "None" at bounding box center [858, 288] width 281 height 21
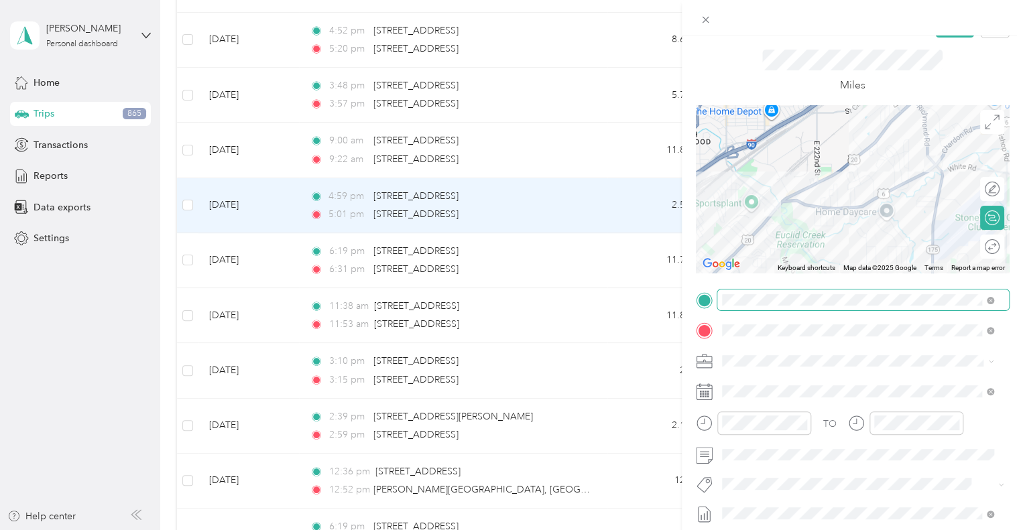
scroll to position [0, 0]
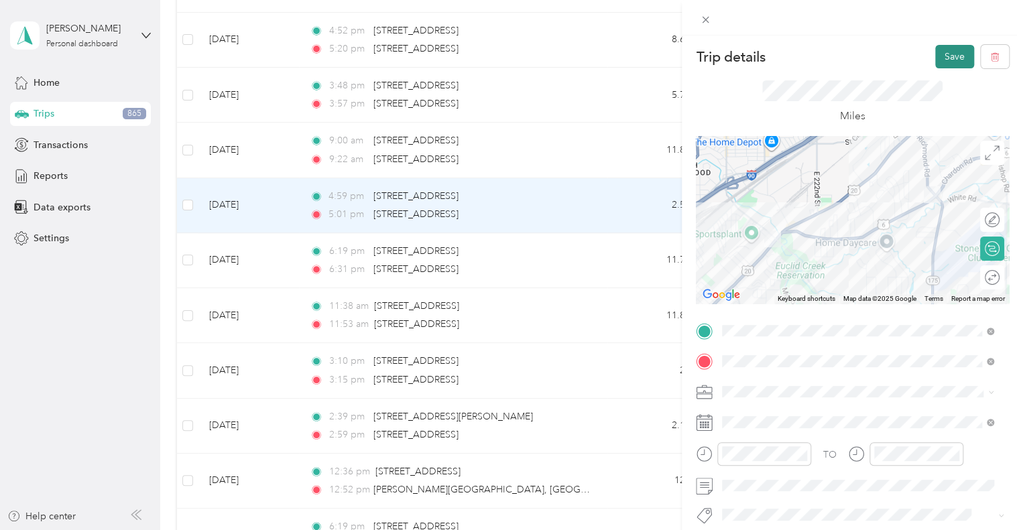
click at [944, 58] on button "Save" at bounding box center [955, 56] width 39 height 23
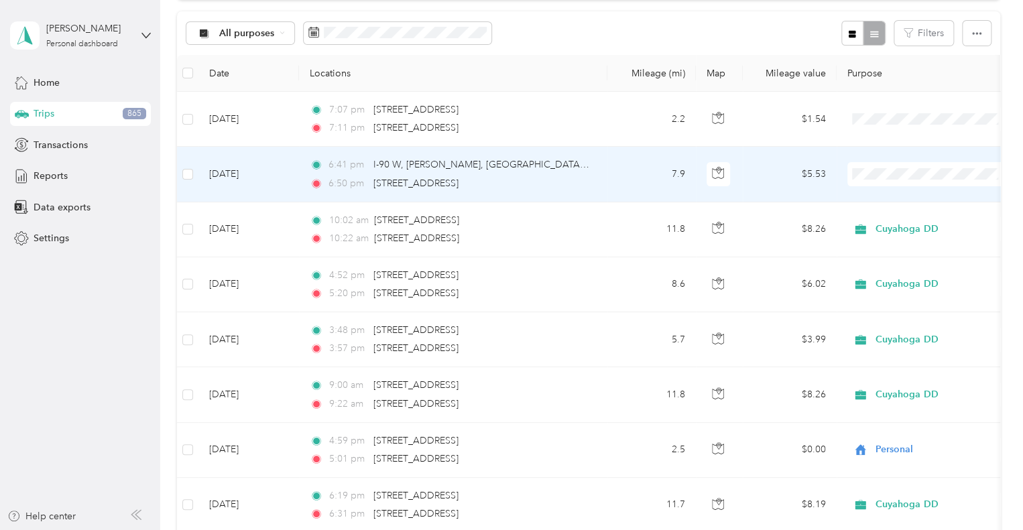
scroll to position [111, 0]
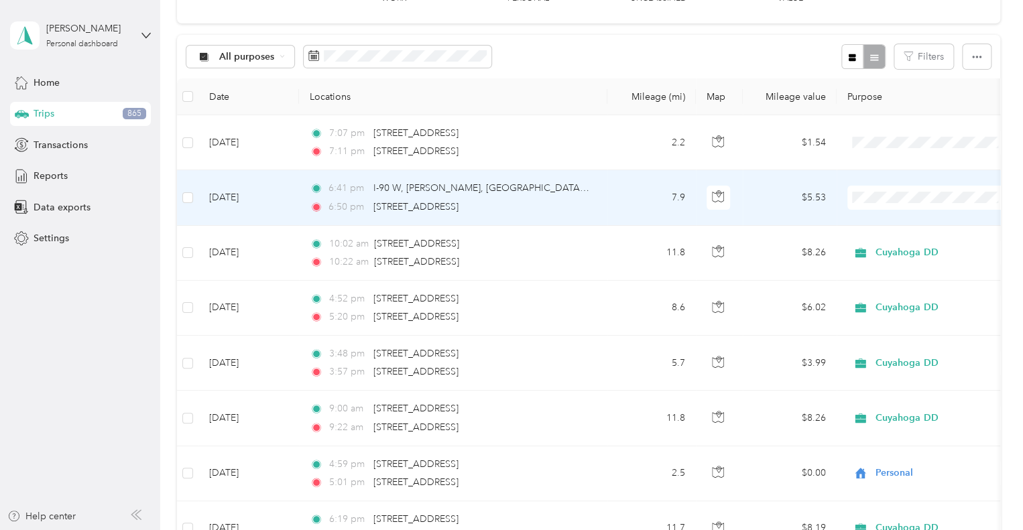
click at [896, 244] on span "Personal" at bounding box center [943, 239] width 124 height 14
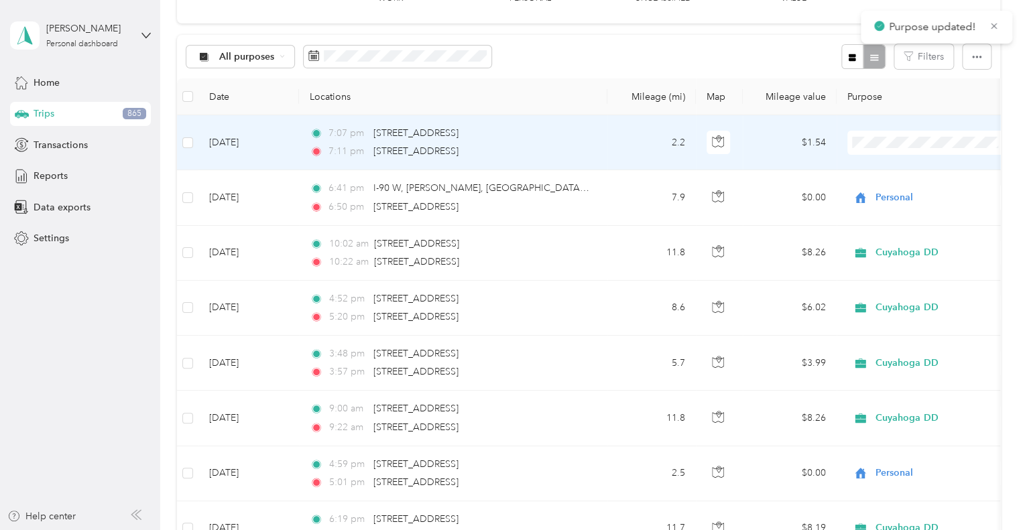
click at [888, 192] on li "Personal" at bounding box center [931, 189] width 166 height 23
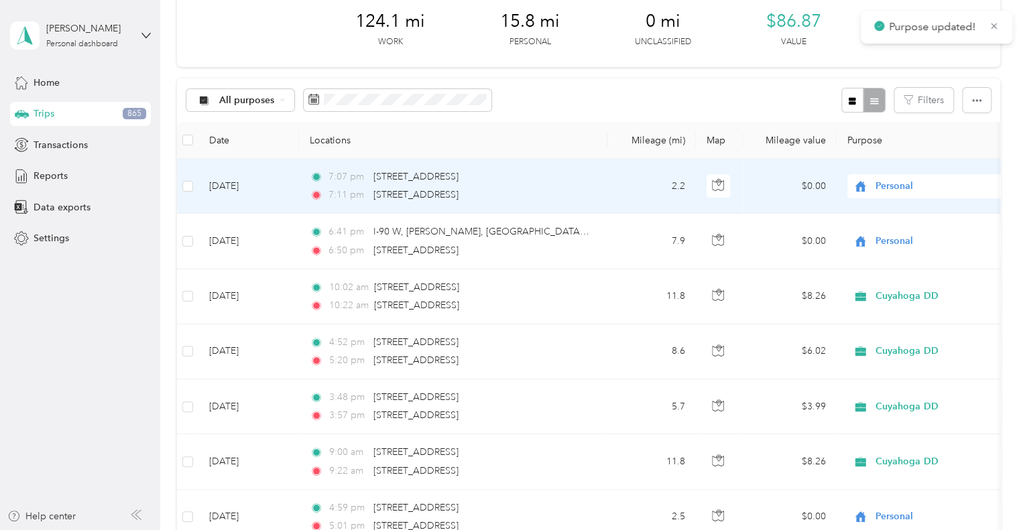
scroll to position [44, 0]
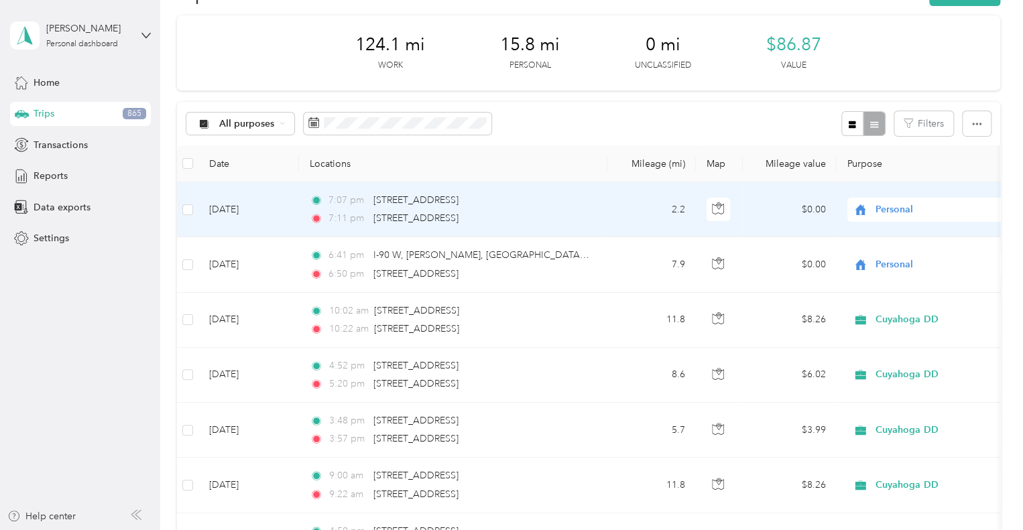
click at [614, 201] on td "2.2" at bounding box center [652, 209] width 89 height 55
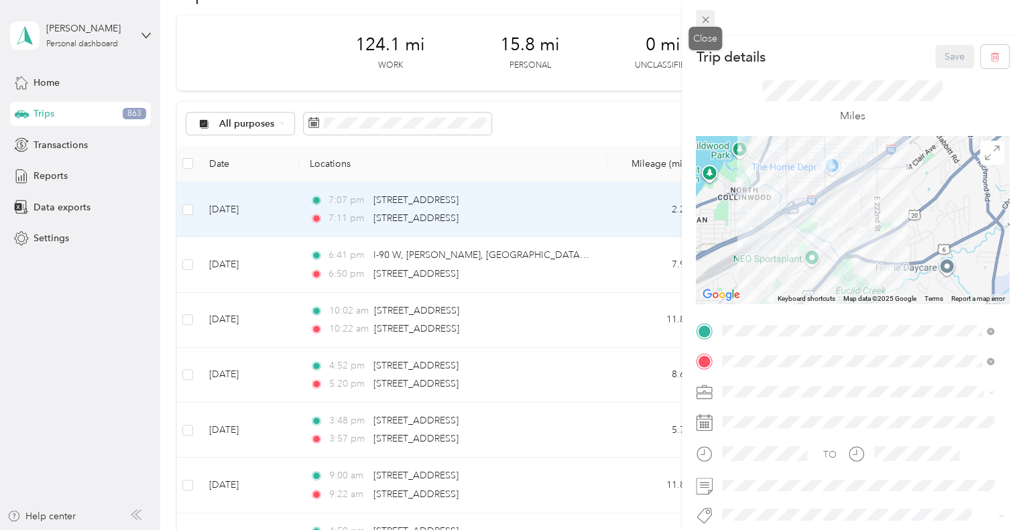
click at [704, 18] on icon at bounding box center [705, 20] width 7 height 7
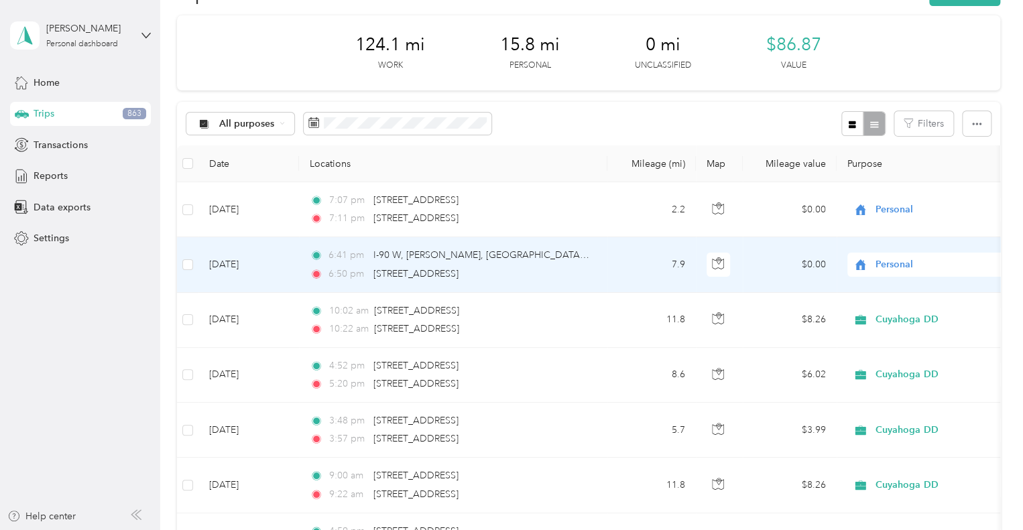
click at [609, 257] on td "7.9" at bounding box center [652, 264] width 89 height 55
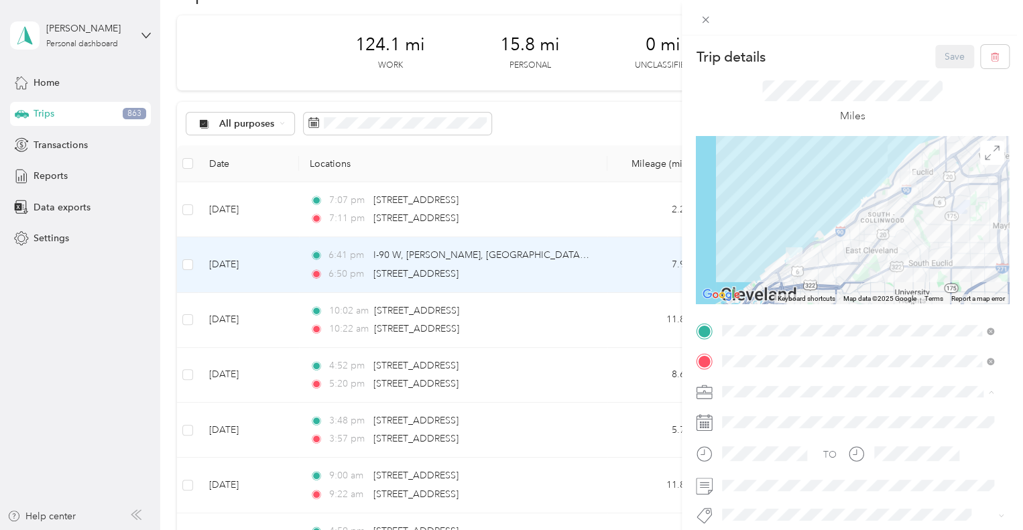
click at [751, 415] on span "Cuyahoga DD" at bounding box center [757, 415] width 61 height 11
click at [936, 50] on button "Save" at bounding box center [955, 56] width 39 height 23
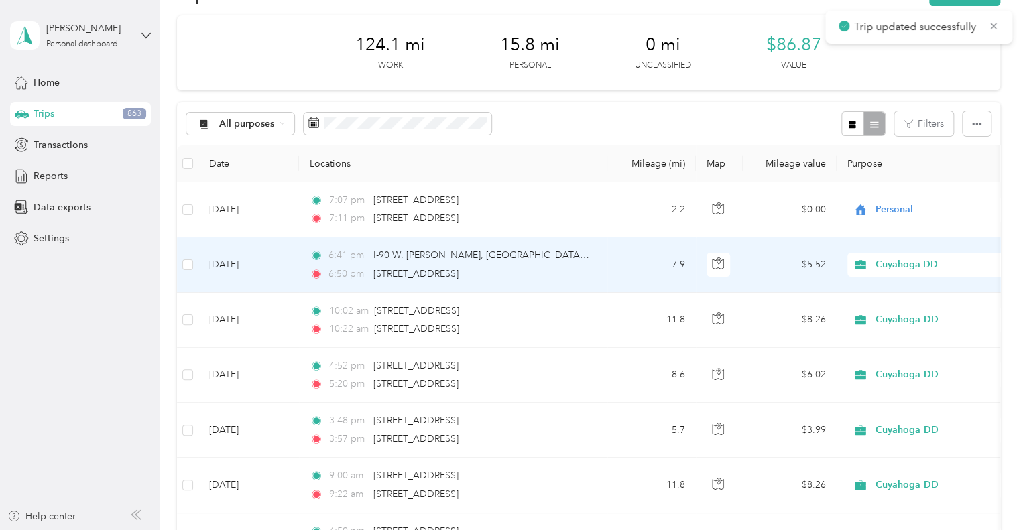
click at [612, 272] on td "7.9" at bounding box center [652, 264] width 89 height 55
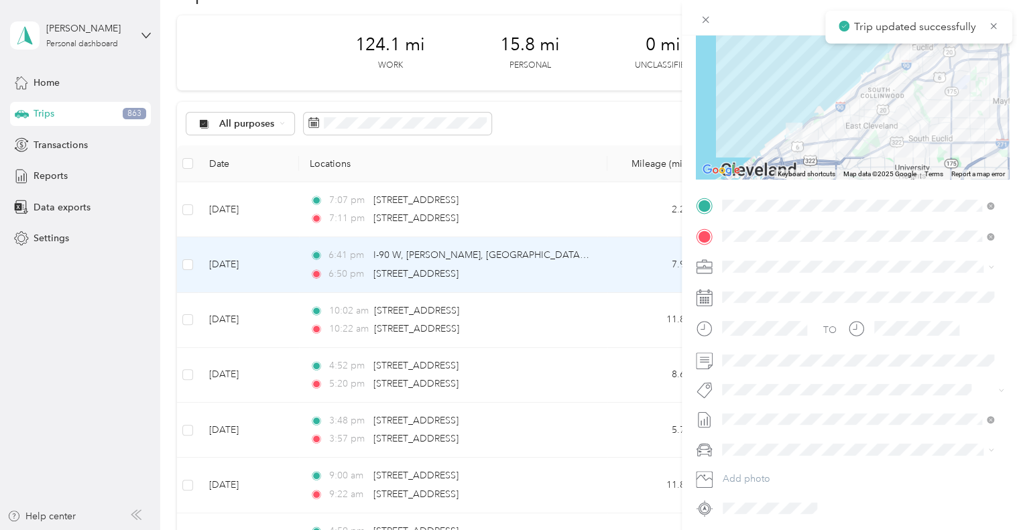
scroll to position [173, 0]
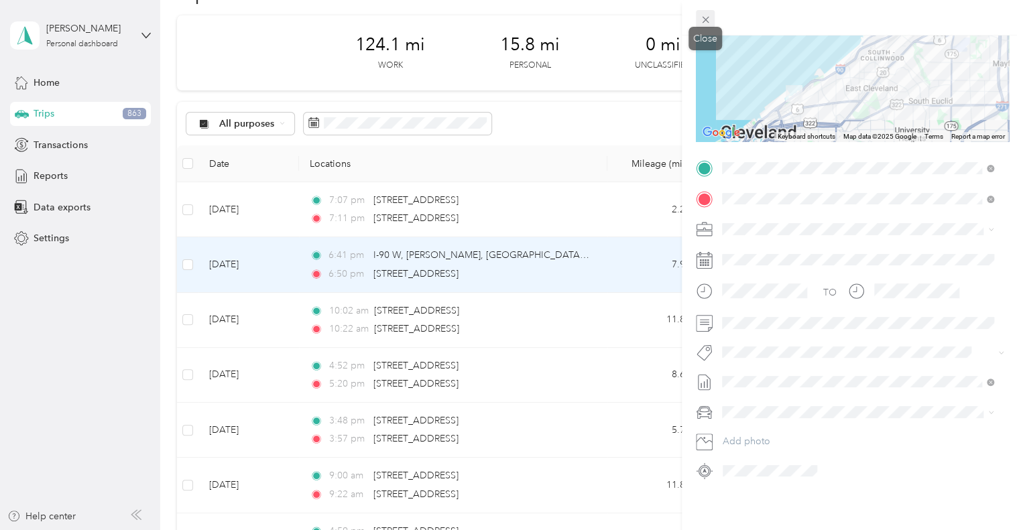
click at [705, 19] on icon at bounding box center [705, 20] width 7 height 7
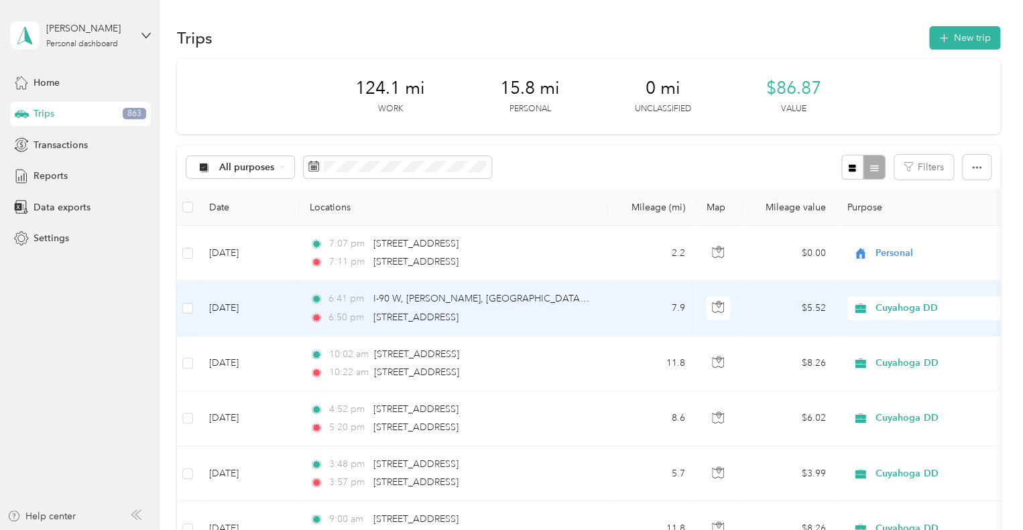
click at [555, 311] on div "6:50 pm [STREET_ADDRESS]" at bounding box center [451, 318] width 282 height 15
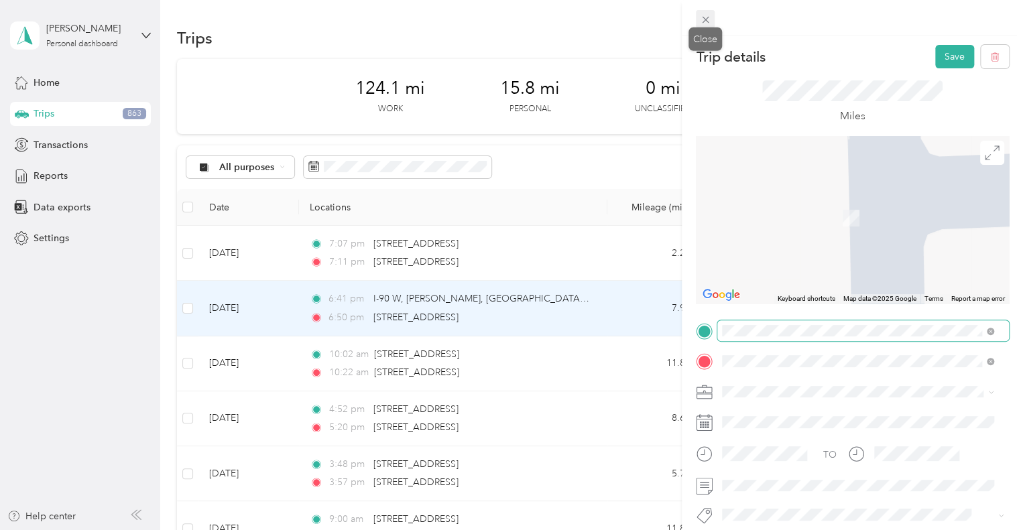
click at [705, 19] on icon at bounding box center [705, 20] width 7 height 7
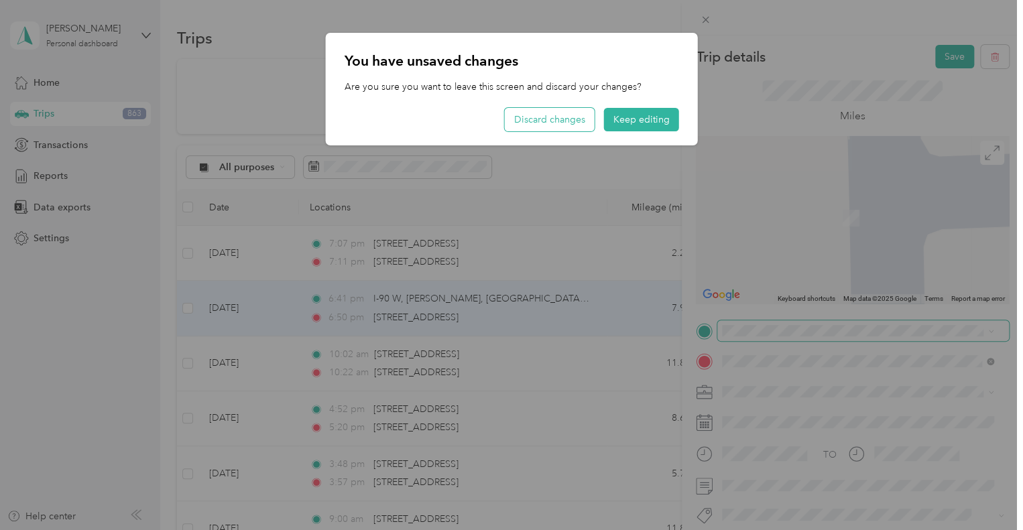
click at [585, 117] on button "Discard changes" at bounding box center [550, 119] width 90 height 23
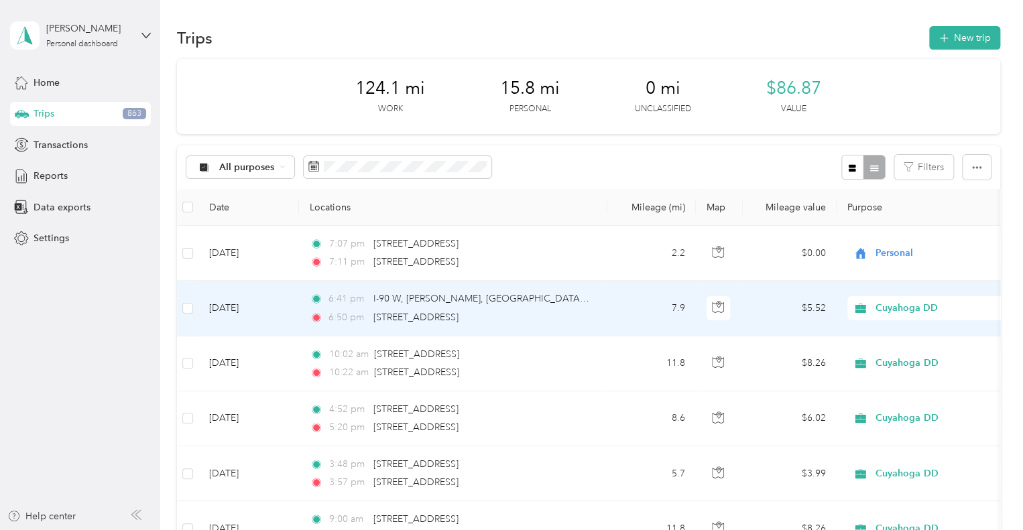
click at [579, 292] on div "6:41 pm I-90 W, [PERSON_NAME], [GEOGRAPHIC_DATA], [GEOGRAPHIC_DATA]" at bounding box center [451, 299] width 282 height 15
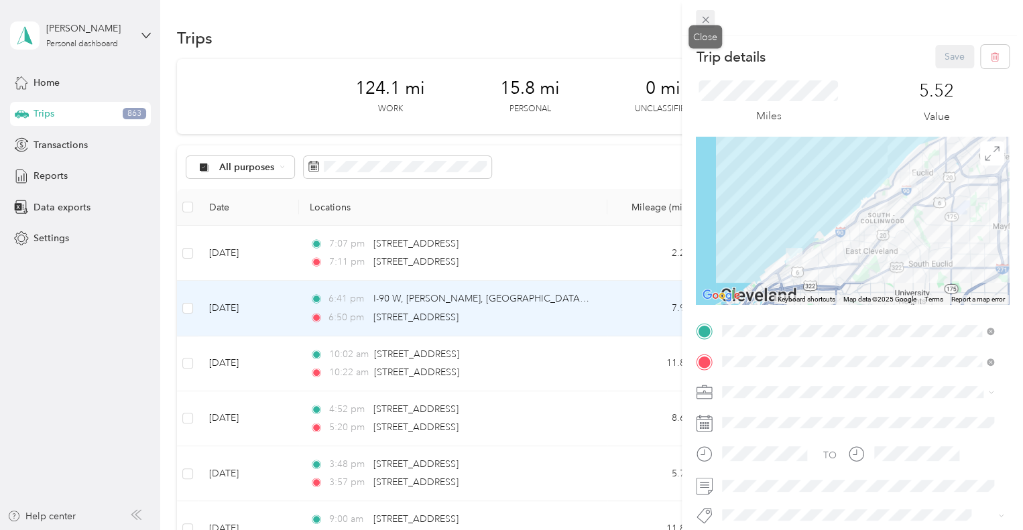
click at [705, 18] on icon at bounding box center [705, 19] width 11 height 11
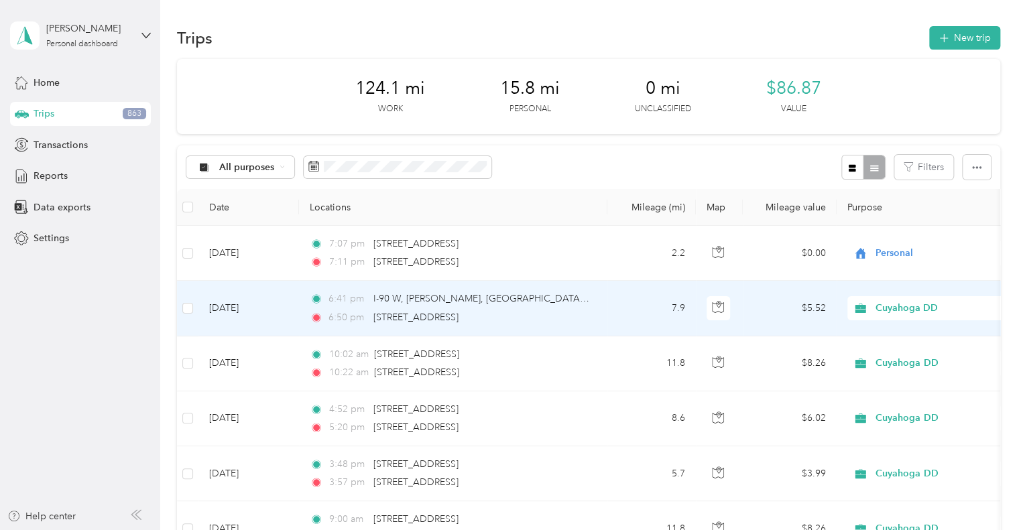
click at [608, 302] on td "7.9" at bounding box center [652, 308] width 89 height 55
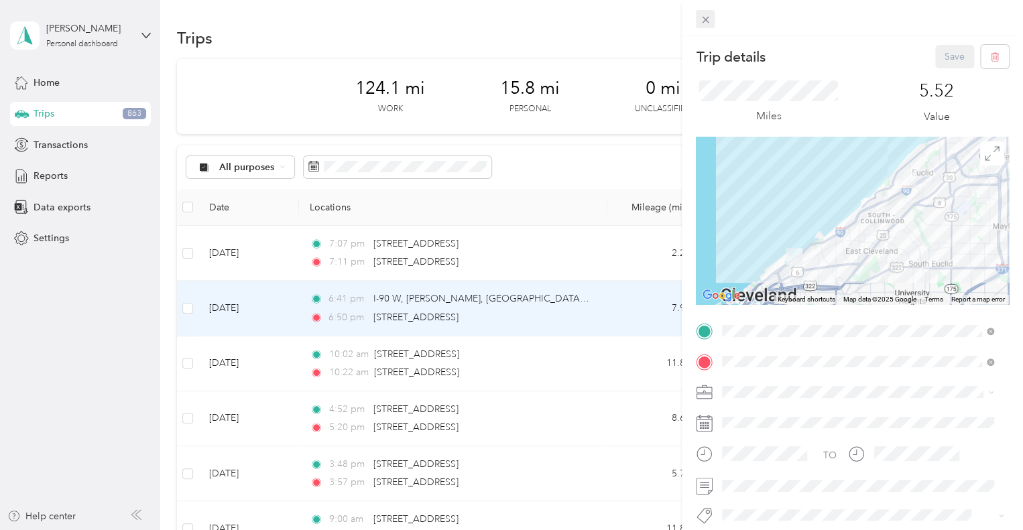
click at [702, 17] on icon at bounding box center [705, 20] width 7 height 7
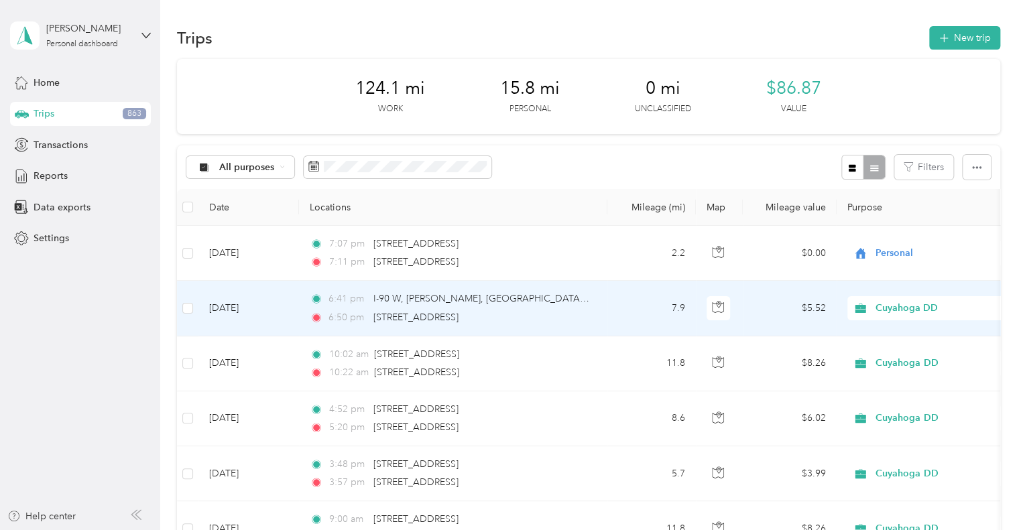
click at [639, 298] on td "7.9" at bounding box center [652, 308] width 89 height 55
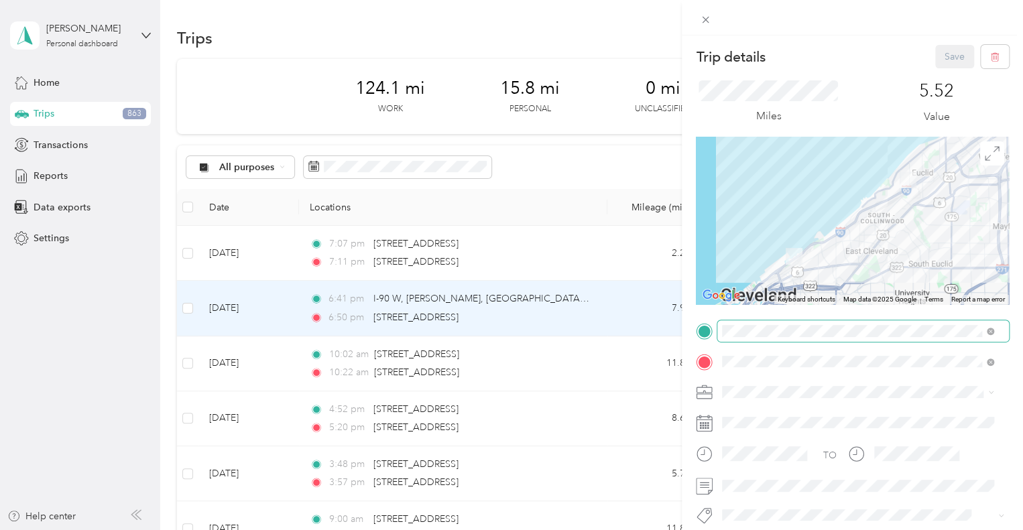
click at [987, 327] on span at bounding box center [990, 330] width 7 height 11
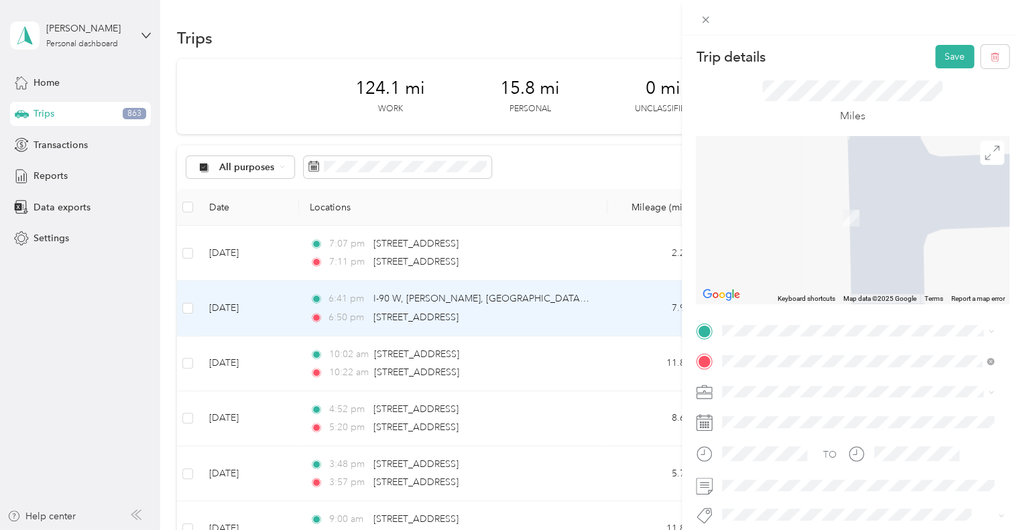
click at [882, 170] on span "[STREET_ADDRESS][US_STATE]" at bounding box center [815, 164] width 134 height 12
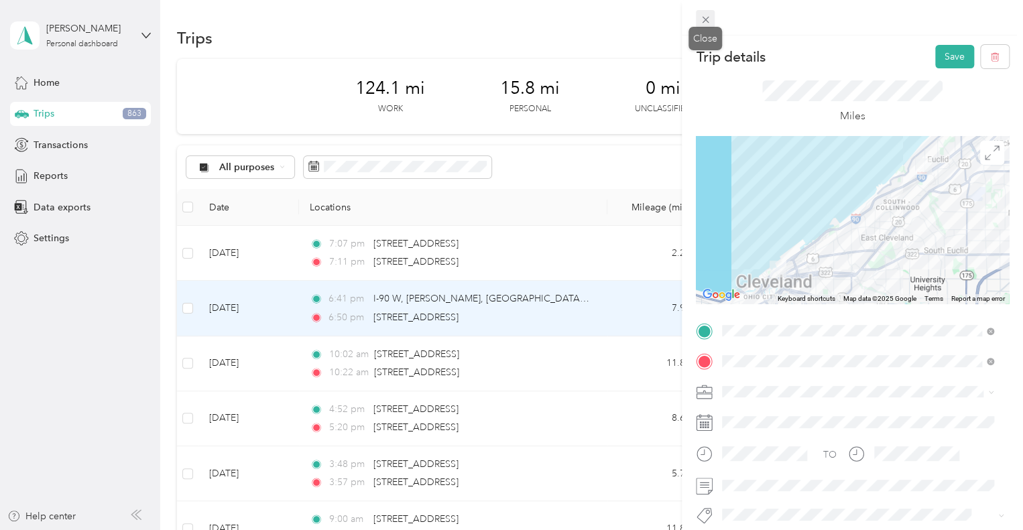
click at [706, 21] on icon at bounding box center [705, 20] width 7 height 7
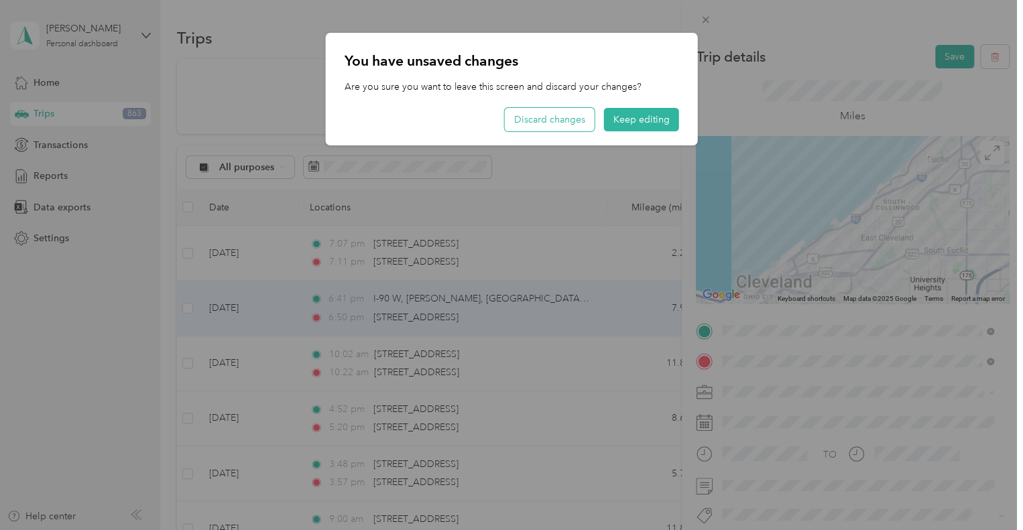
click at [553, 114] on button "Discard changes" at bounding box center [550, 119] width 90 height 23
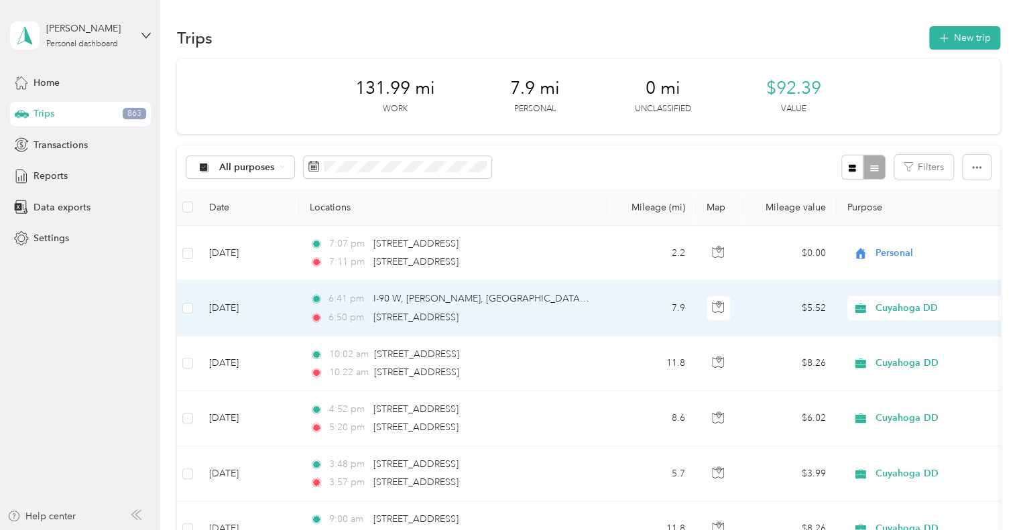
click at [582, 304] on div "6:41 pm I-90 W, [PERSON_NAME], [GEOGRAPHIC_DATA], [GEOGRAPHIC_DATA]" at bounding box center [451, 299] width 282 height 15
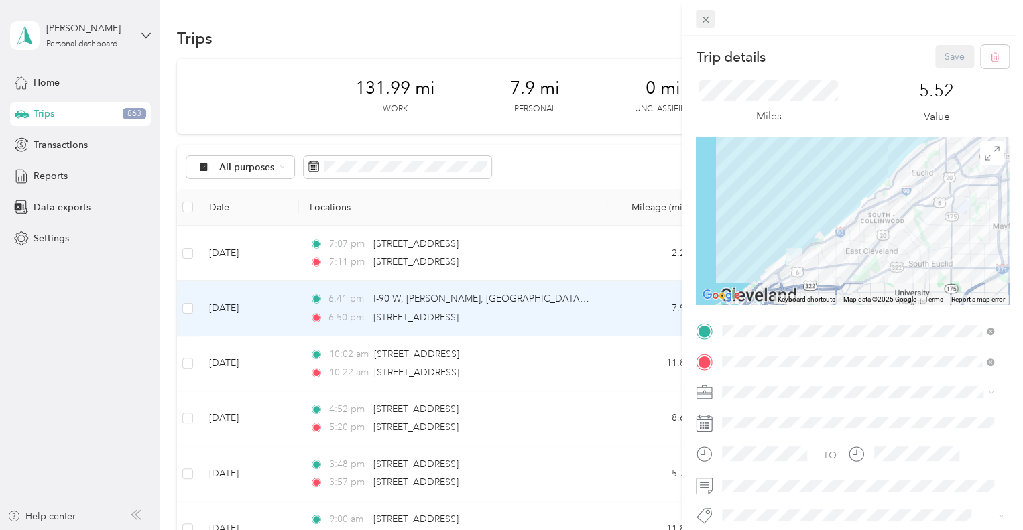
click at [706, 17] on icon at bounding box center [705, 19] width 11 height 11
